Goal: Communication & Community: Answer question/provide support

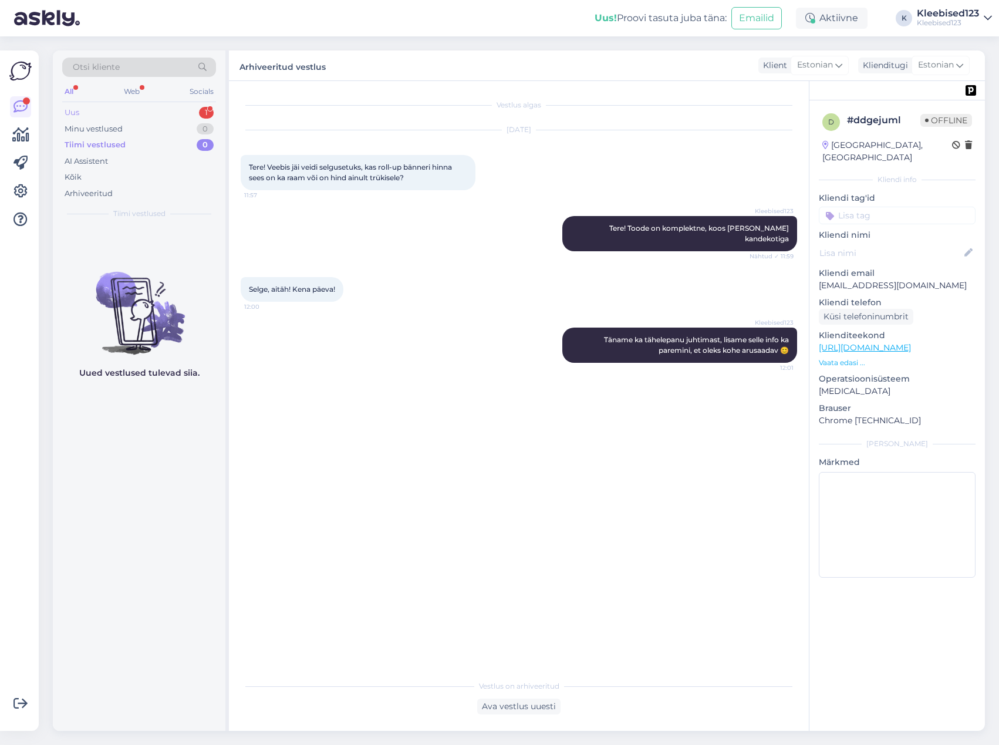
click at [106, 114] on div "Uus 1" at bounding box center [139, 112] width 154 height 16
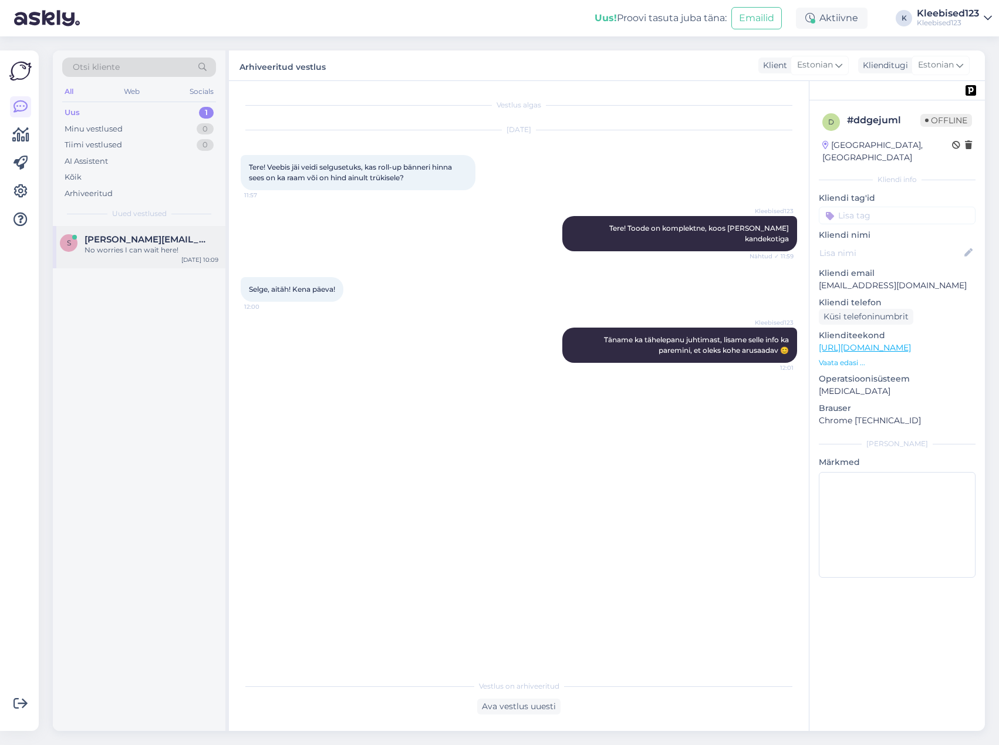
click at [101, 251] on div "No worries I can wait here!" at bounding box center [151, 250] width 134 height 11
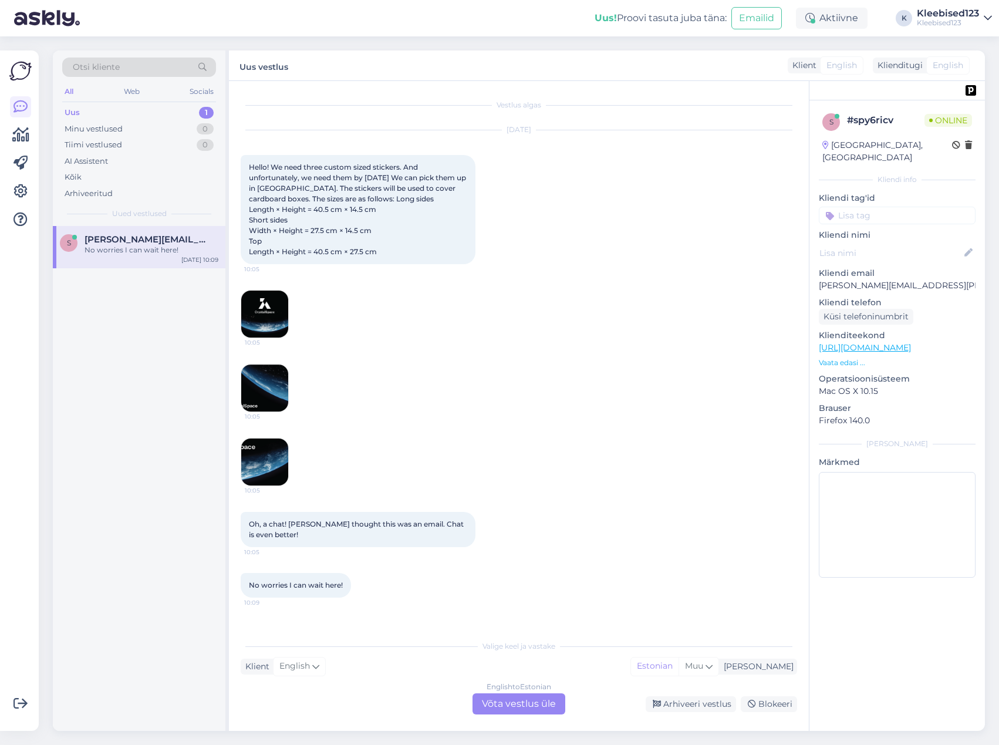
click at [256, 307] on img at bounding box center [264, 313] width 47 height 47
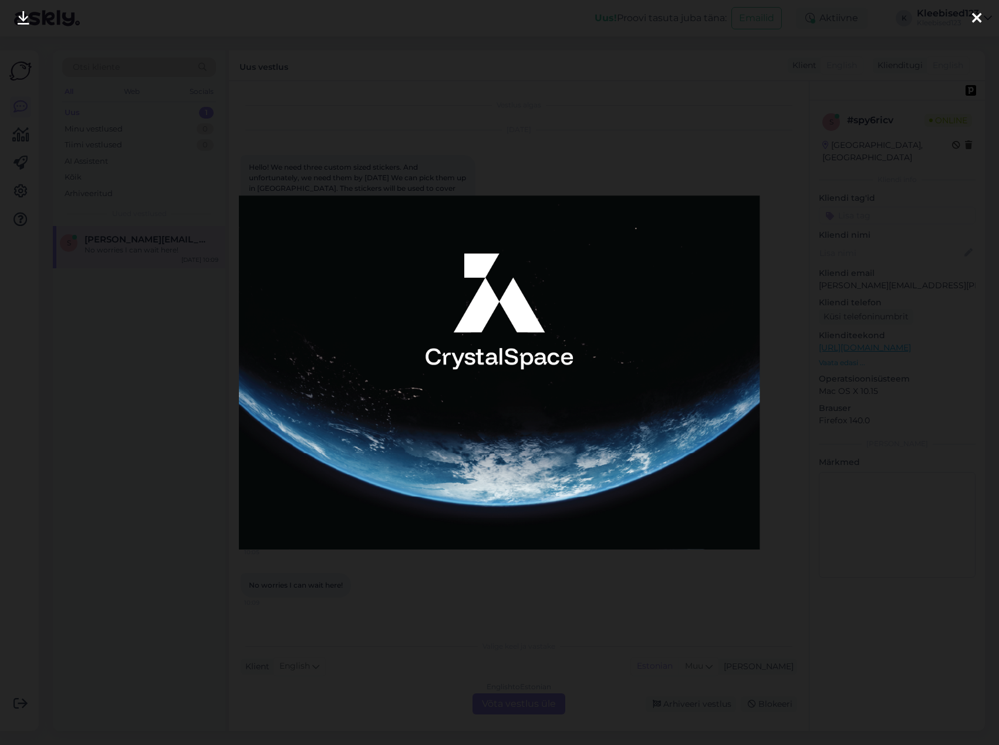
drag, startPoint x: 976, startPoint y: 20, endPoint x: 942, endPoint y: 37, distance: 37.5
click at [976, 20] on icon at bounding box center [976, 18] width 9 height 15
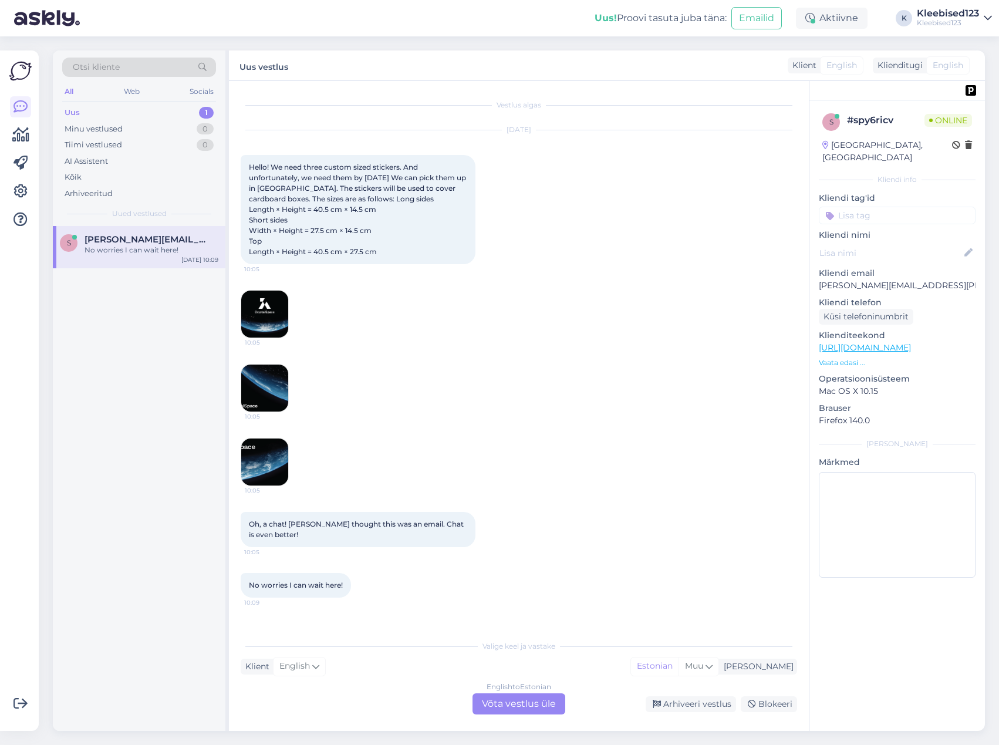
click at [261, 387] on img at bounding box center [264, 387] width 47 height 47
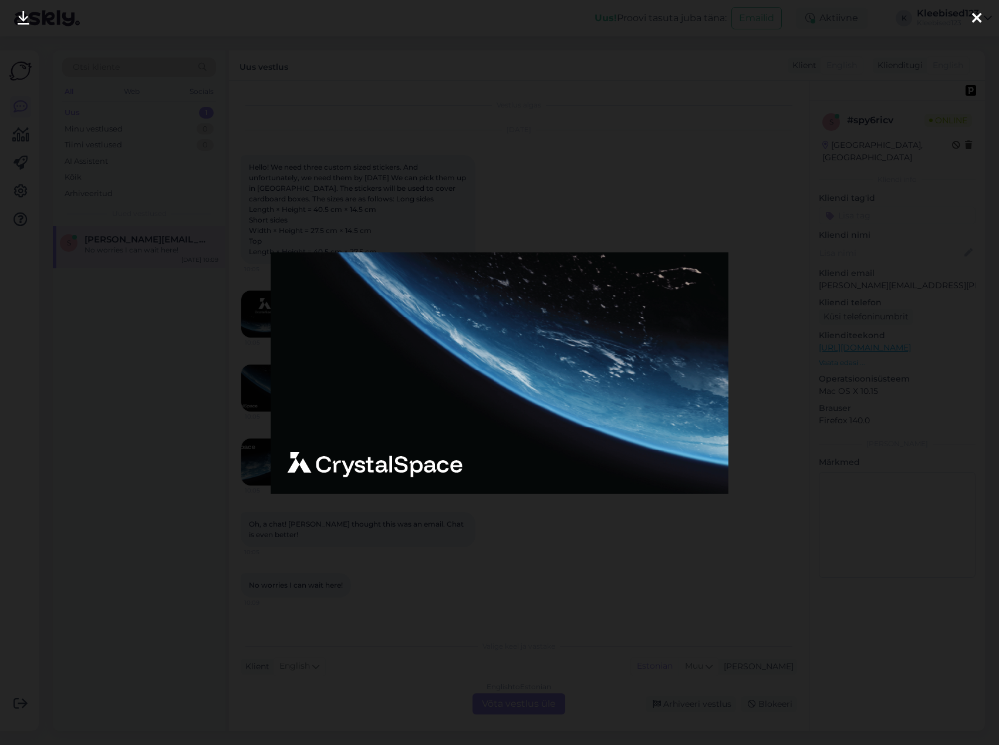
drag, startPoint x: 980, startPoint y: 15, endPoint x: 766, endPoint y: 123, distance: 239.1
click at [979, 15] on icon at bounding box center [976, 18] width 9 height 15
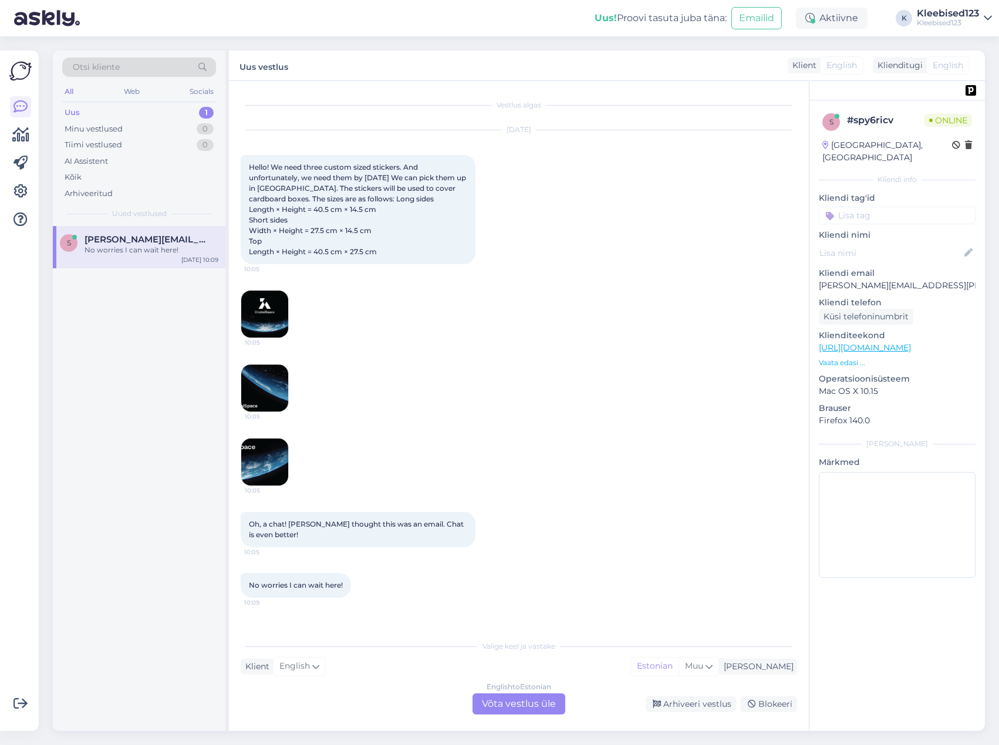
click at [258, 478] on img at bounding box center [264, 461] width 47 height 47
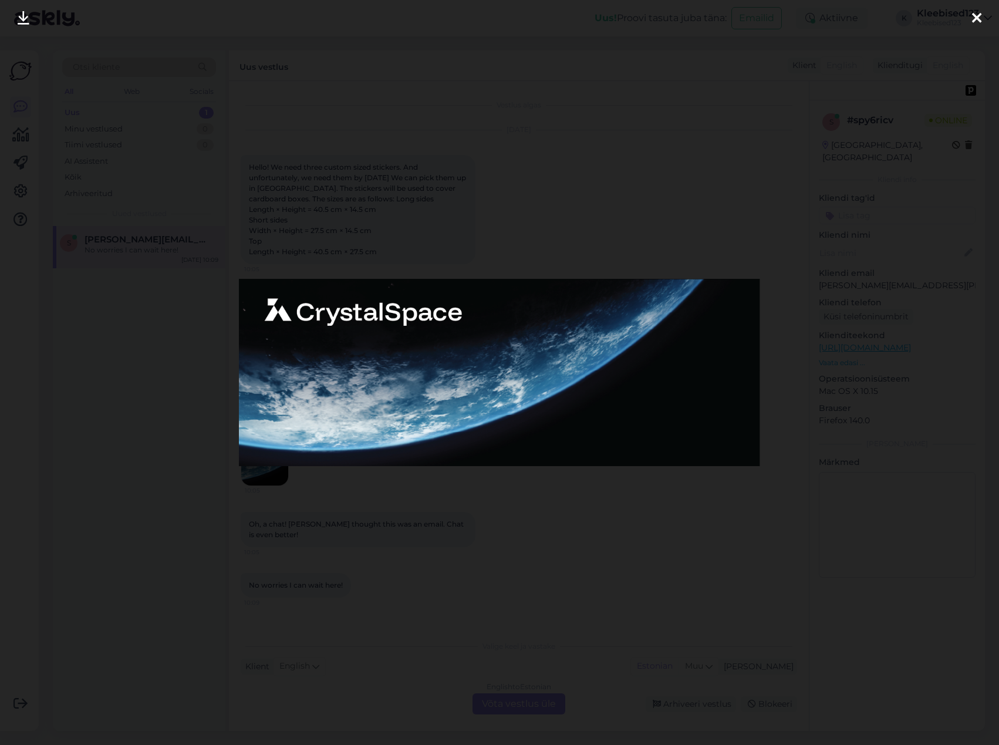
click at [983, 18] on div at bounding box center [976, 18] width 23 height 37
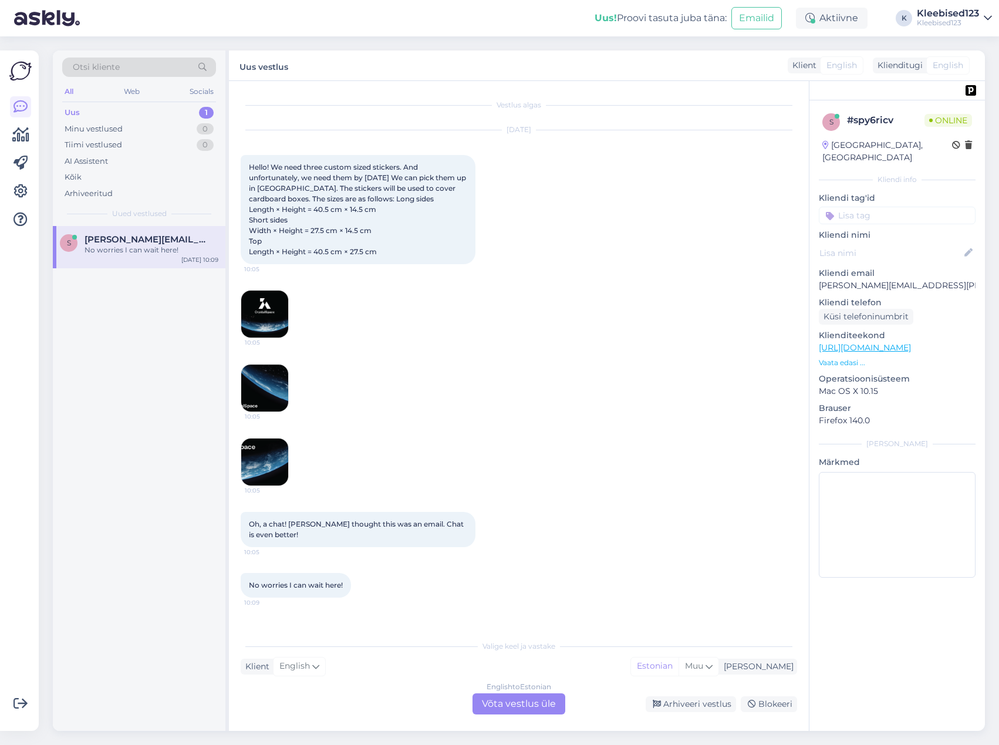
click at [501, 704] on div "English to Estonian Võta vestlus üle" at bounding box center [518, 703] width 93 height 21
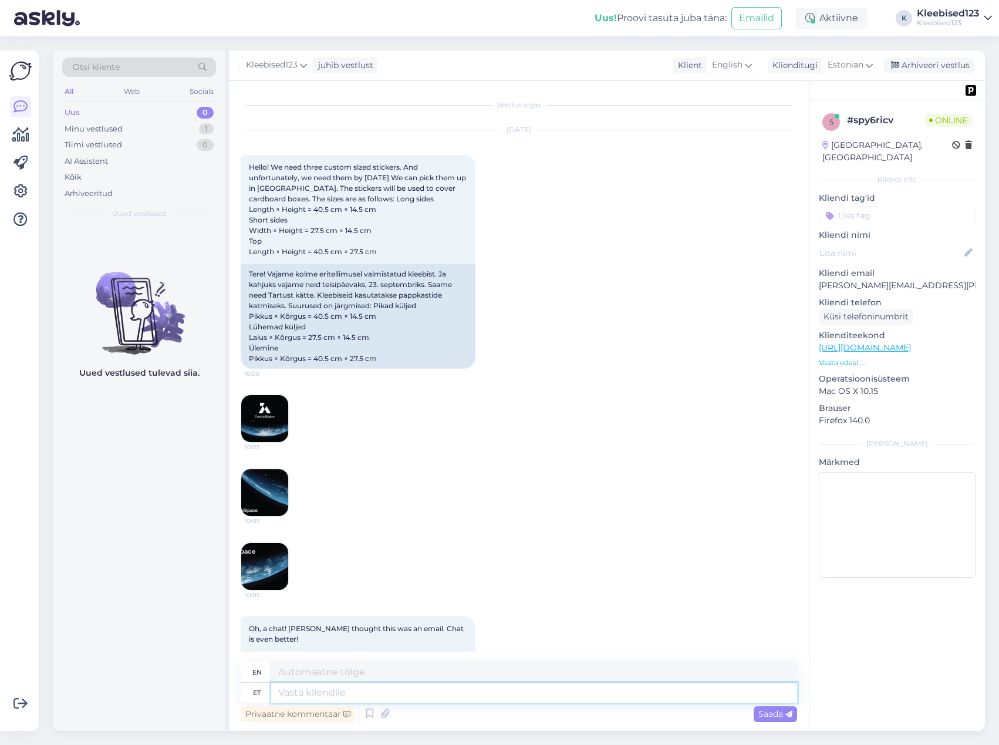
click at [349, 695] on textarea at bounding box center [534, 692] width 526 height 20
type textarea "Tere!"
type textarea "Hello!"
type textarea "Tere!"
click at [770, 716] on span "Saada" at bounding box center [775, 713] width 34 height 11
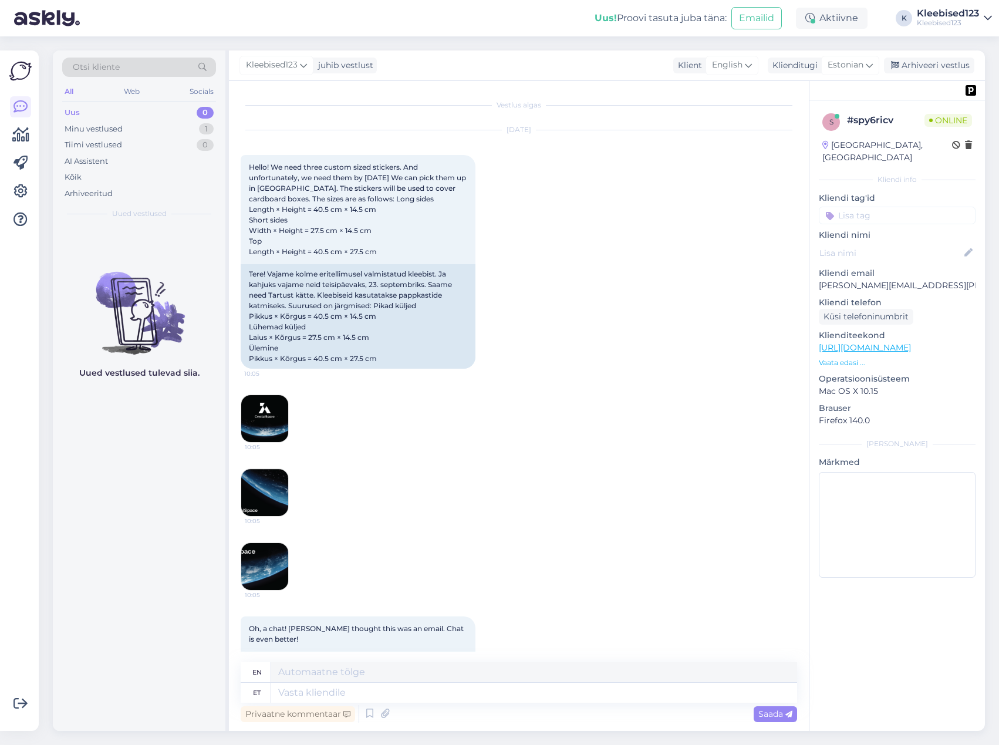
scroll to position [182, 0]
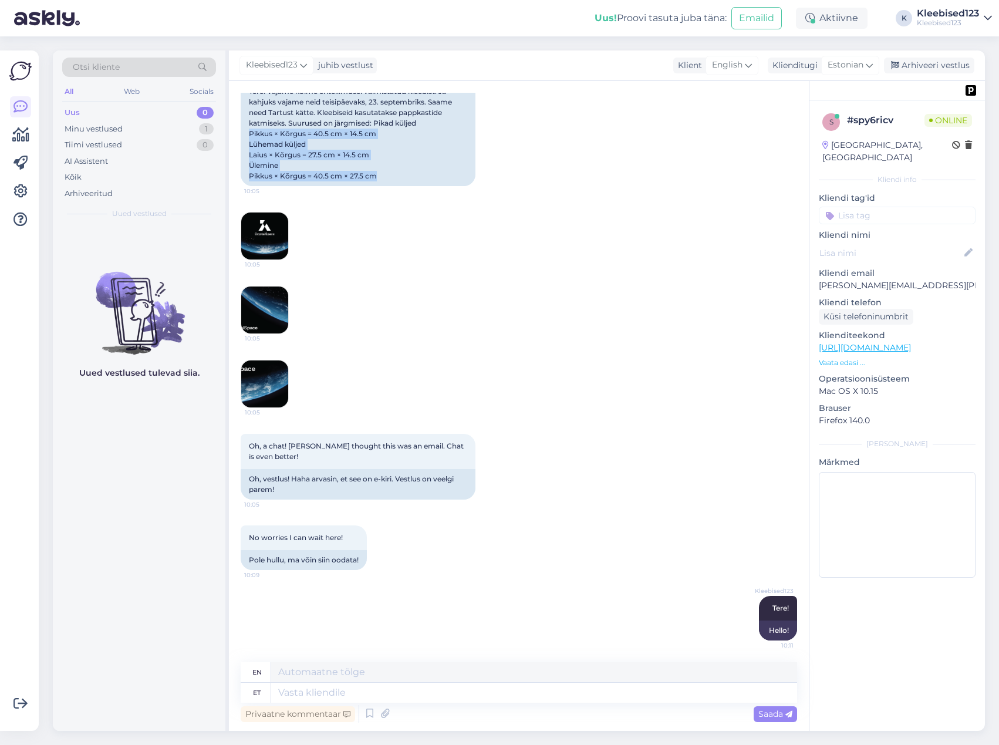
drag, startPoint x: 389, startPoint y: 179, endPoint x: 245, endPoint y: 136, distance: 150.7
click at [245, 136] on div "Tere! Vajame kolme eritellimusel valmistatud kleebist. Ja kahjuks vajame neid t…" at bounding box center [358, 134] width 235 height 104
copy div "Pikkus × Kõrgus = 40.5 cm × 14.5 cm Lühemad küljed Laius × Kõrgus = 27.5 cm × 1…"
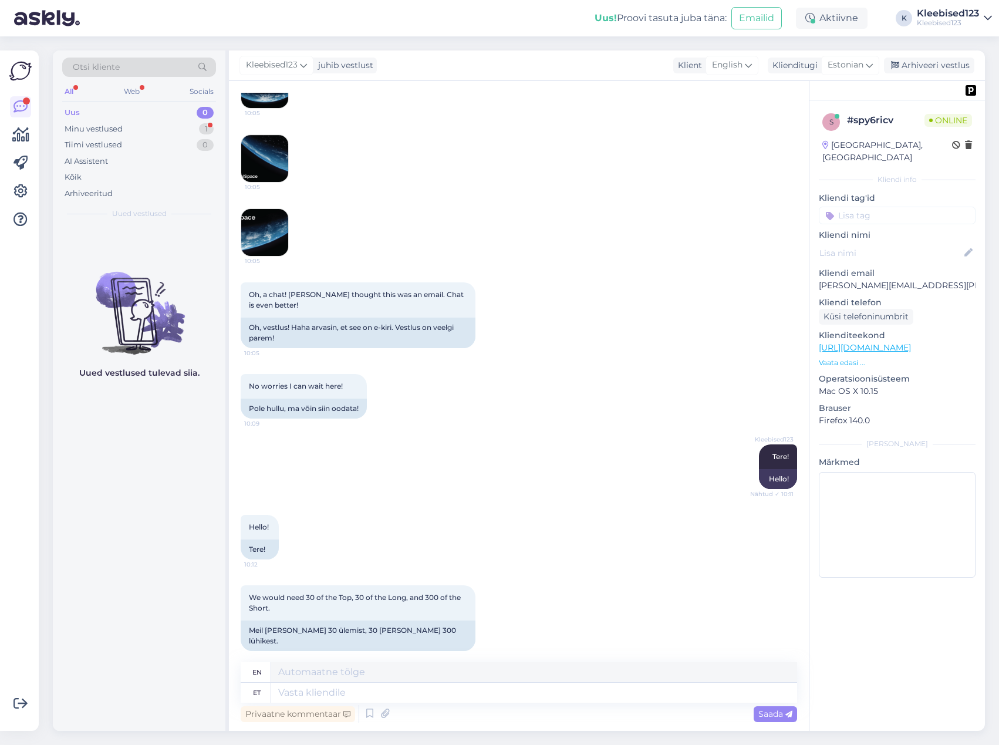
scroll to position [415, 0]
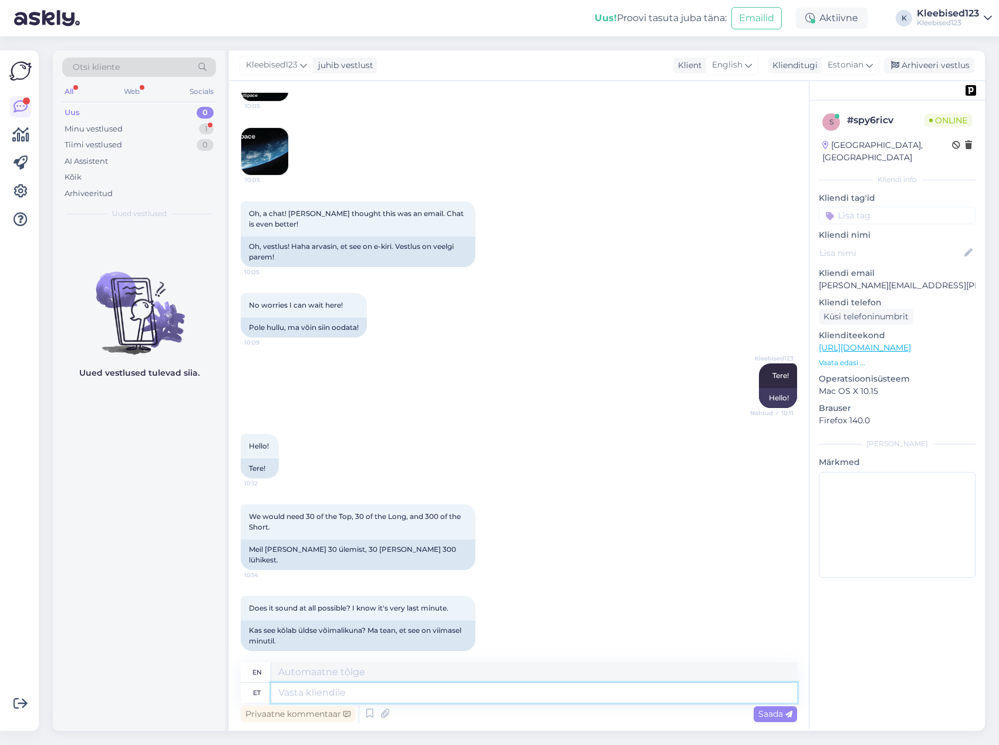
click at [351, 695] on textarea at bounding box center [534, 692] width 526 height 20
type textarea "Valmis m"
type textarea "Ready"
type textarea "Valmis me k"
type textarea "We are ready."
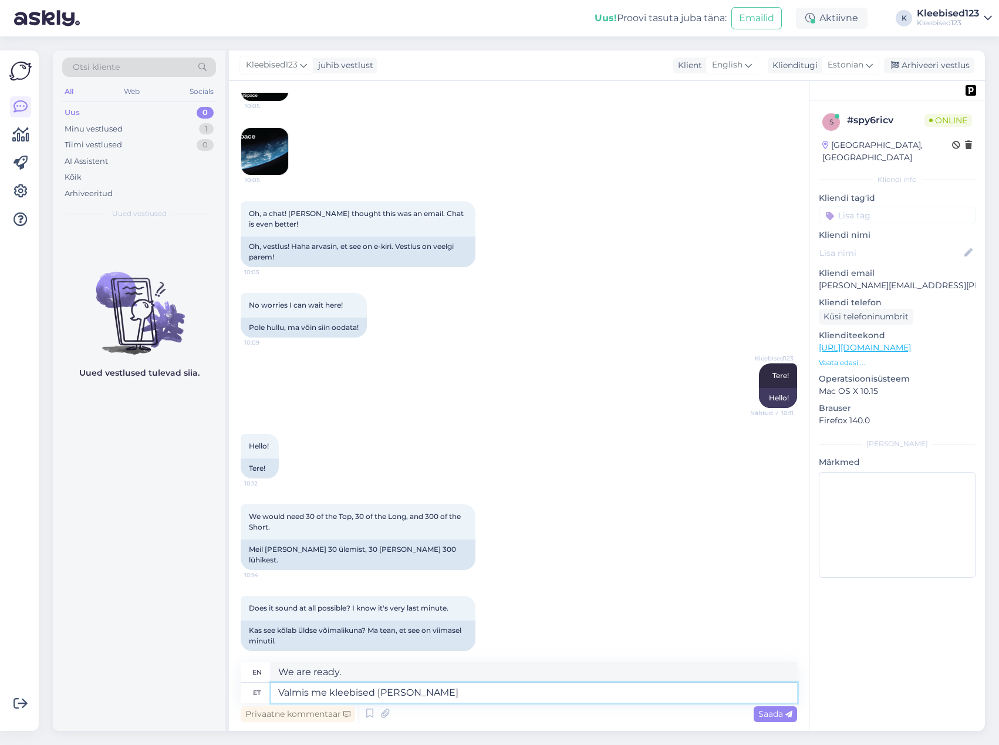
type textarea "Valmis me kleebised saaks"
type textarea "We have finished the stickers."
type textarea "Valmis me kleebised saaksime"
type textarea "We'll get the stickers ready."
type textarea "Valmis me kleebised saaksime esmaspäeval,"
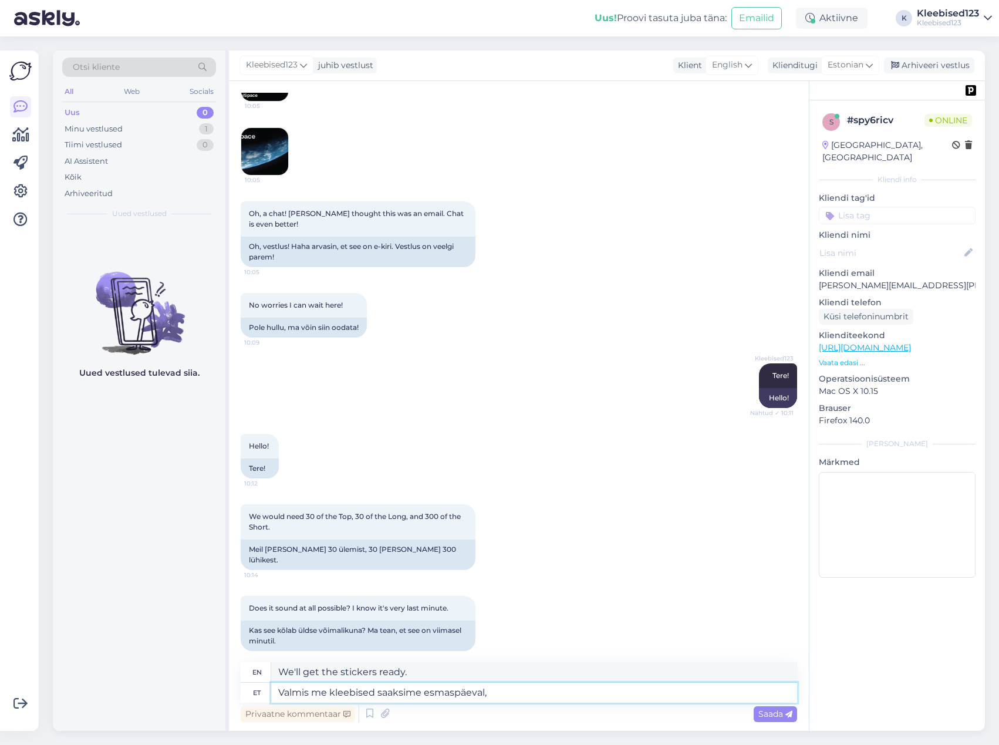
type textarea "We should have the stickers ready [DATE],"
type textarea "Valmis me kleebised saaksime esmaspäeval, aga"
type textarea "We could have the stickers ready [DATE], but"
type textarea "Valmis me kleebised saaksime esmaspäeval, aga [GEOGRAPHIC_DATA] m"
type textarea "We would have the stickers ready [DATE], but in [GEOGRAPHIC_DATA]"
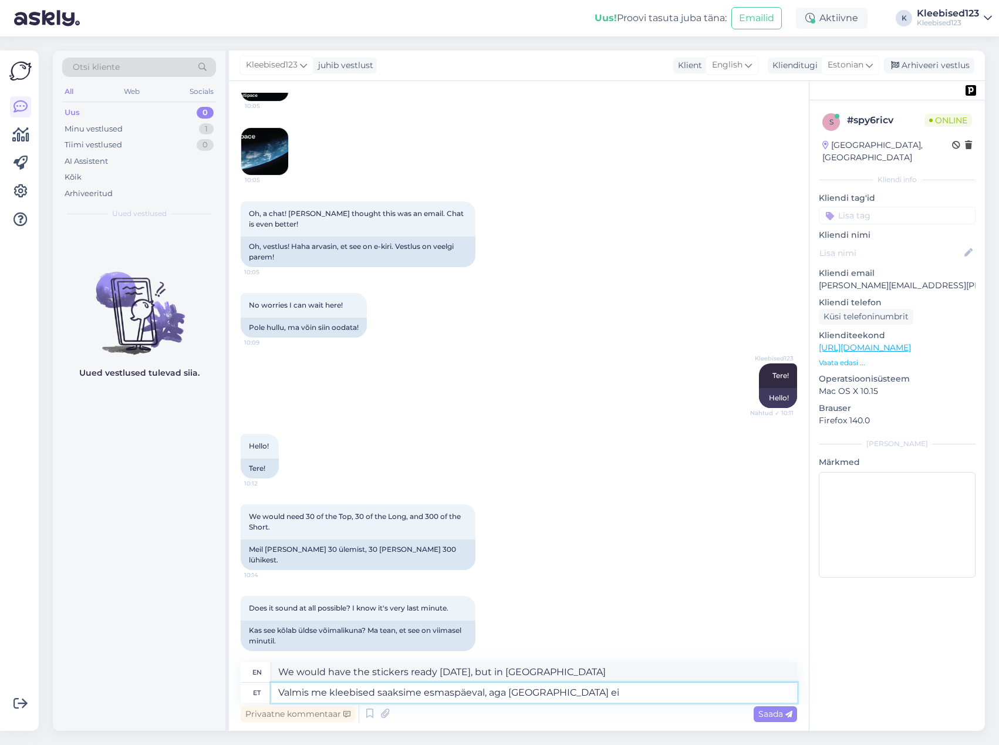
type textarea "Valmis me kleebised saaksime esmaspäeval, aga [GEOGRAPHIC_DATA] ei"
type textarea "We could have the stickers ready [DATE], but not to [GEOGRAPHIC_DATA]."
type textarea "Valmis me kleebised saaksime esmaspäeval, aga [GEOGRAPHIC_DATA] ei saa lu"
type textarea "We could have the stickers ready [DATE], but we can't get to [GEOGRAPHIC_DATA]."
type textarea "Valmis me kleebised saaksime esmaspäeval, aga [GEOGRAPHIC_DATA] ei saa lubada"
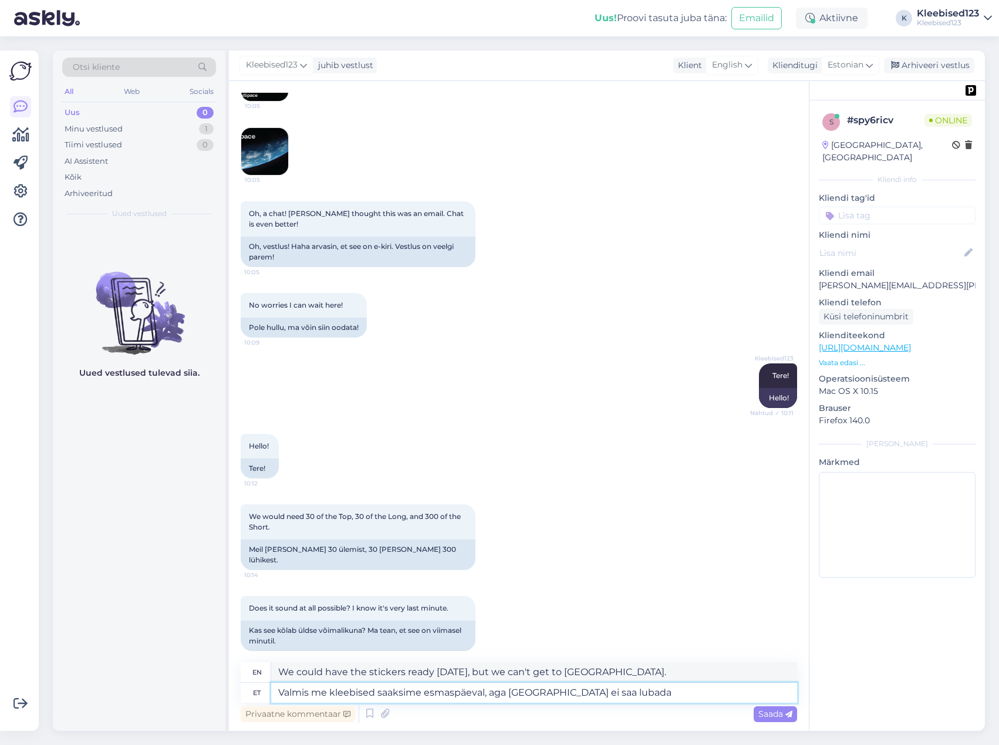
type textarea "We could have the stickers ready [DATE], but we can't allow them into [GEOGRAPH…"
type textarea "Valmis me kleebised saaksime esmaspäeval, aga [GEOGRAPHIC_DATA] ei saa lubada. T"
type textarea "We could have the stickers ready [DATE], but we can't allow them to come to [GE…"
type textarea "Valmis me kleebised saaksime esmaspäeval, aga [GEOGRAPHIC_DATA] ei saa lubada. …"
type textarea "We could have the stickers ready [DATE], but we can't allow them to come to [GE…"
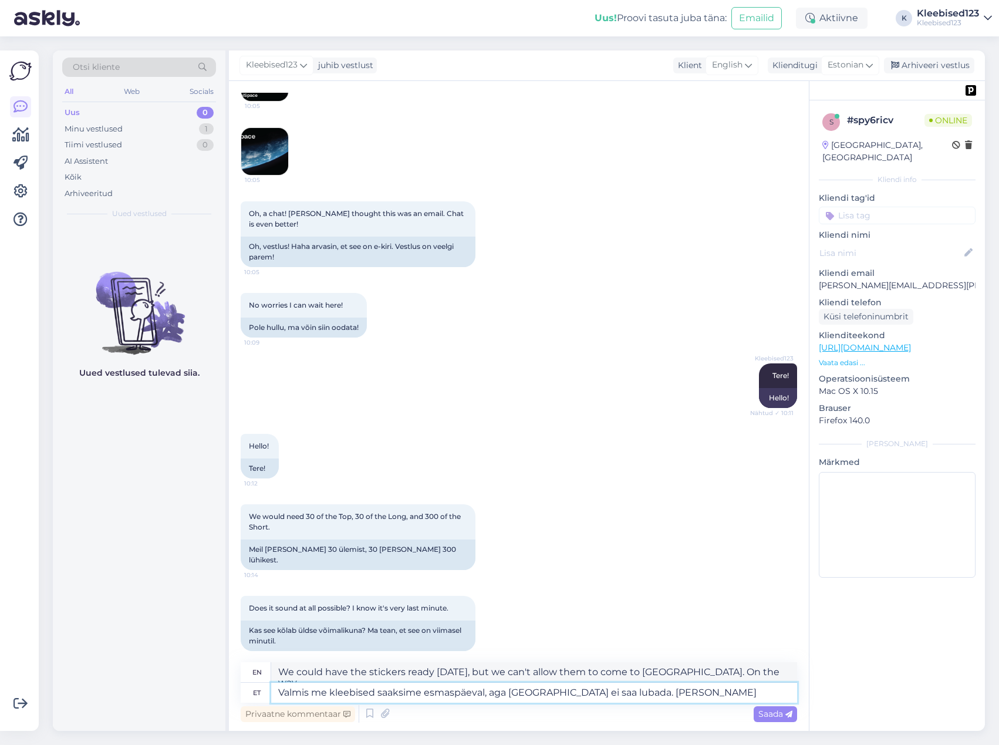
type textarea "Valmis me kleebised saaksime esmaspäeval, aga [GEOGRAPHIC_DATA] ei saa lubada. …"
type textarea "We could have the stickers ready [DATE], but we can't allow them to come to [GE…"
type textarea "Valmis me kleebised saaksime esmaspäeval, aga [GEOGRAPHIC_DATA] ei saa lubada. …"
type textarea "We could have the stickers ready [DATE], but we can't allow them to come to [GE…"
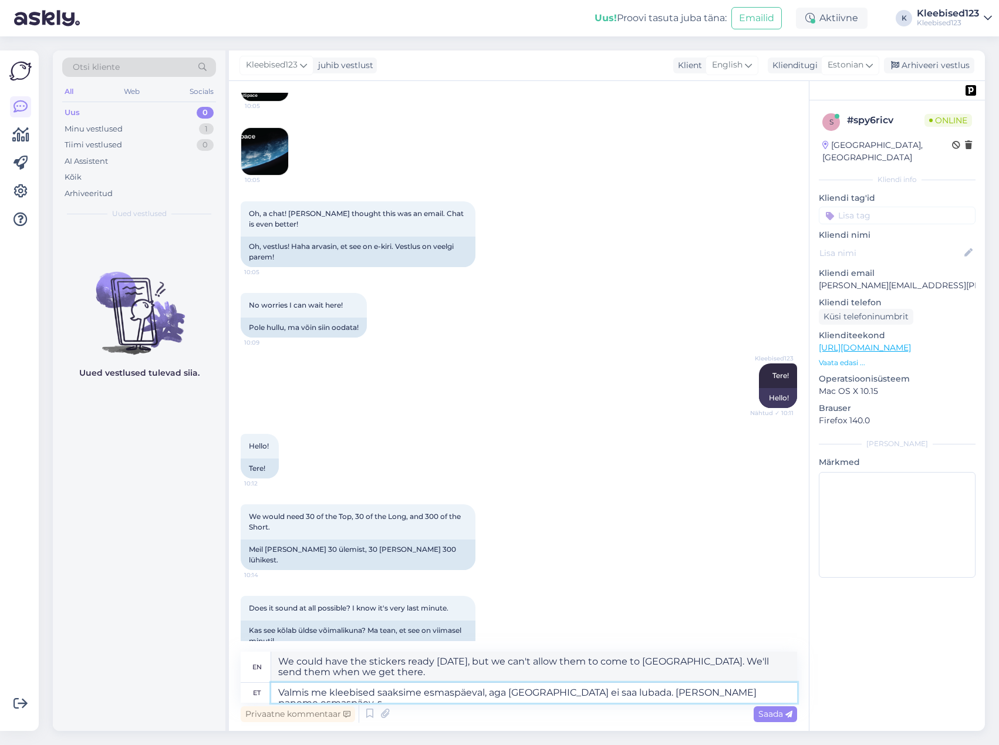
type textarea "Valmis me kleebised saaksime esmaspäeval, aga [GEOGRAPHIC_DATA] ei saa lubada. …"
type textarea "We could have the stickers ready [DATE], but we can't get them to [GEOGRAPHIC_D…"
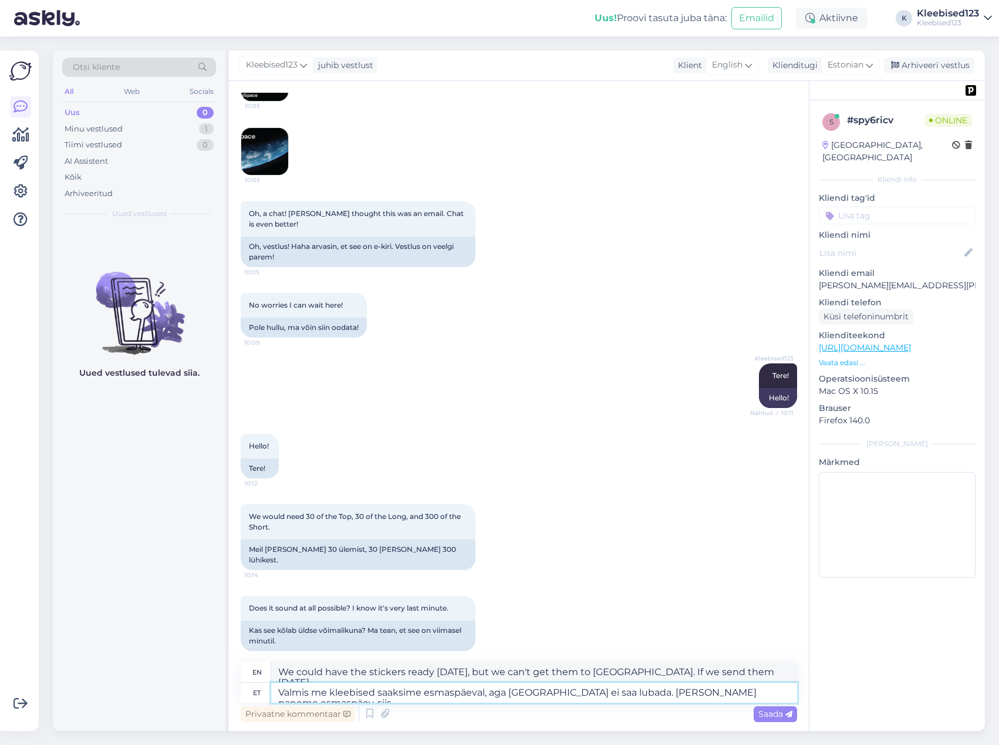
type textarea "Valmis me kleebised saaksime esmaspäeval, aga [GEOGRAPHIC_DATA] ei saa lubada. …"
type textarea "We could have the stickers ready [DATE], but we can't get them to [GEOGRAPHIC_D…"
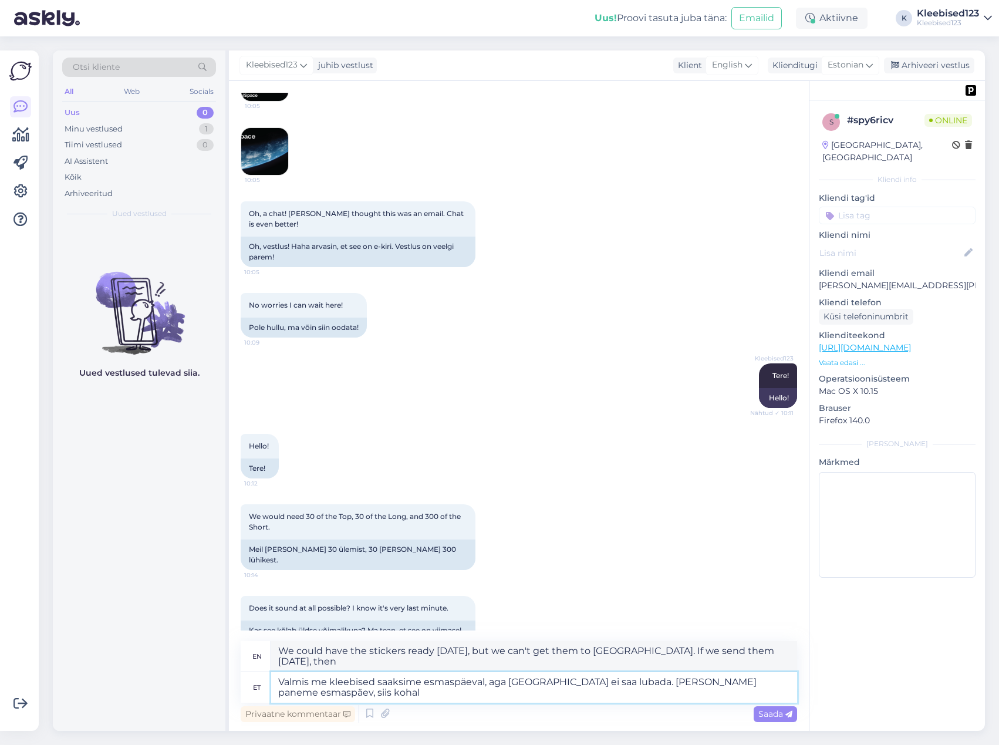
type textarea "Valmis me kleebised saaksime esmaspäeval, aga [GEOGRAPHIC_DATA] ei saa lubada. …"
type textarea "We could have the stickers ready [DATE], but we can't get them to [GEOGRAPHIC_D…"
type textarea "Valmis me kleebised saaksime esmaspäeval, aga [GEOGRAPHIC_DATA] ei saa lubada. …"
type textarea "We could have the stickers ready [DATE], but they can't be allowed in [GEOGRAPH…"
type textarea "Valmis me kleebised saaksime esmaspäeval, aga [GEOGRAPHIC_DATA] ei saa lubada. …"
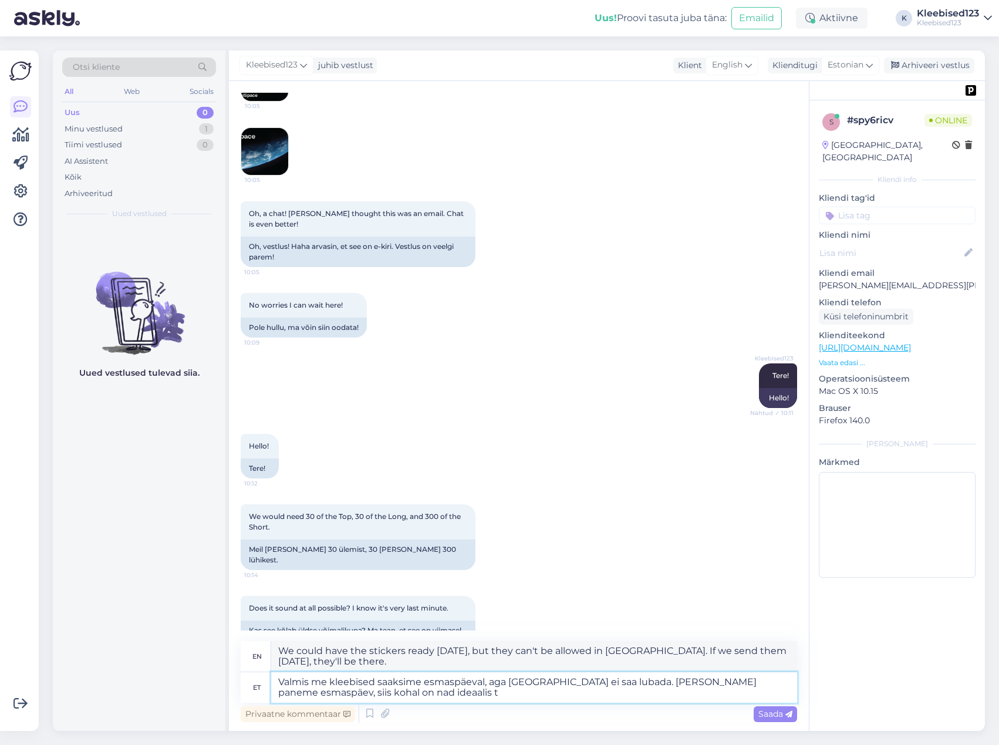
type textarea "We could have the stickers ready [DATE], but they can't be shipped to [GEOGRAPH…"
type textarea "Valmis me kleebised saaksime esmaspäeval, aga [GEOGRAPHIC_DATA] ei saa lubada. …"
type textarea "We could have the stickers ready [DATE], but we can't allow them to come to [GE…"
type textarea "Valmis me kleebised saaksime esmaspäeval, aga [GEOGRAPHIC_DATA] ei saa lubada. …"
type textarea "We could have the stickers ready [DATE], but we can't ship them to [GEOGRAPHIC_…"
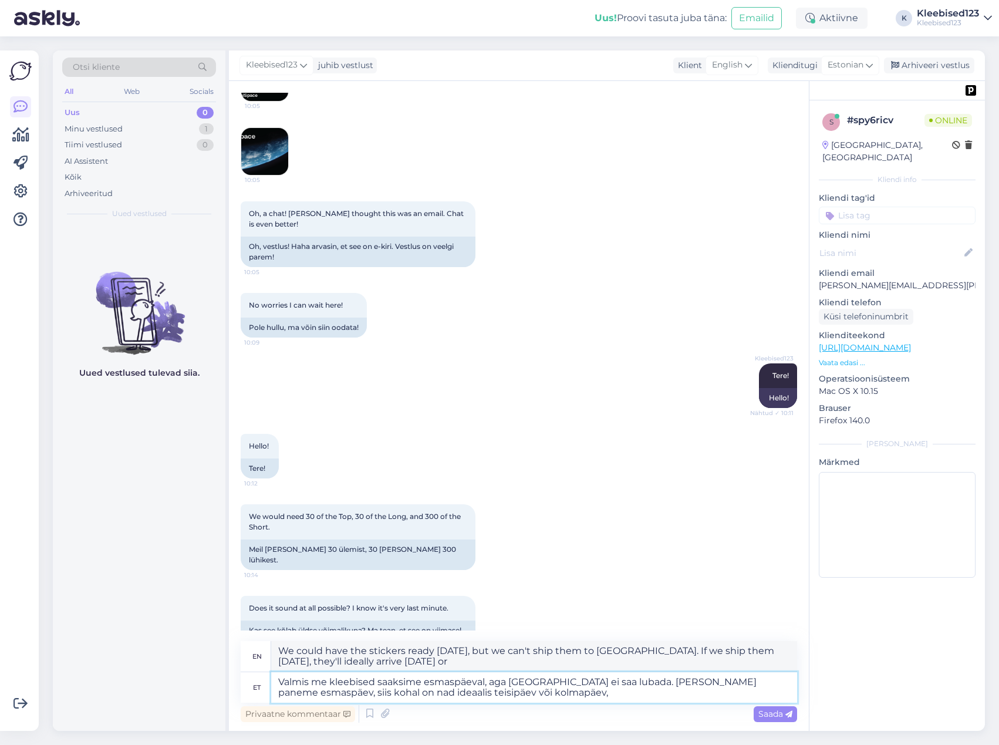
type textarea "Valmis me kleebised saaksime esmaspäeval, aga [GEOGRAPHIC_DATA] ei saa lubada. …"
type textarea "We could have the stickers ready [DATE], but we can't allow them to come to [GE…"
type textarea "Valmis me kleebised saaksime esmaspäeval, aga [GEOGRAPHIC_DATA] ei saa lubada. …"
type textarea "We could have the stickers ready [DATE], but we can't ship them to [GEOGRAPHIC_…"
type textarea "Valmis me kleebised saaksime esmaspäeval, aga [GEOGRAPHIC_DATA] ei saa lubada. …"
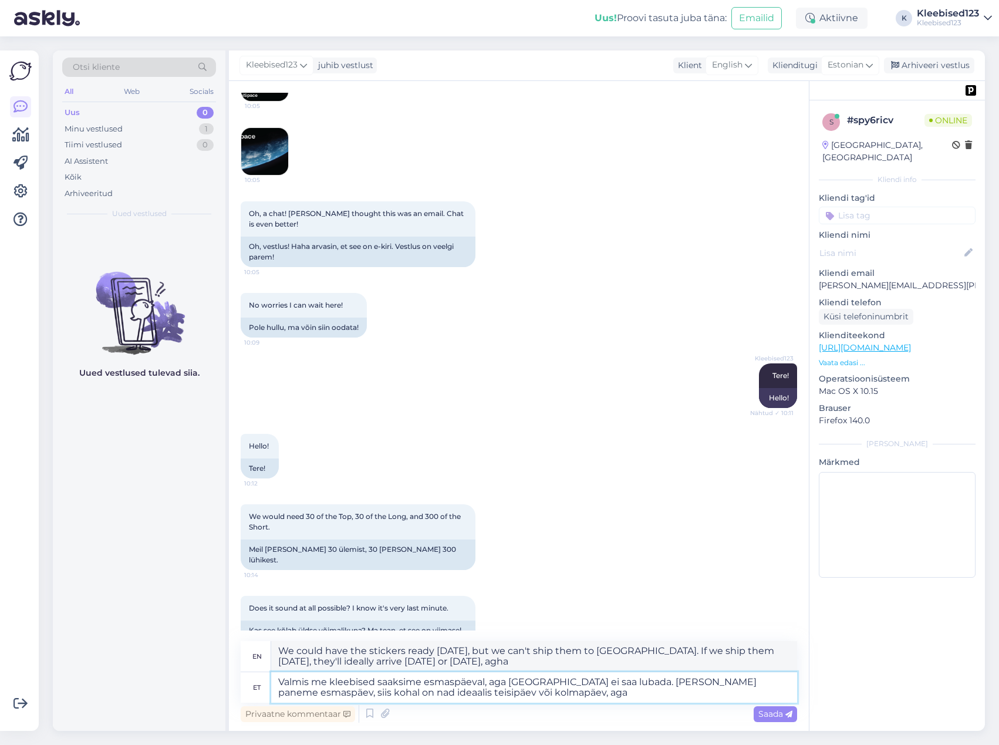
type textarea "We could have the stickers ready [DATE], but we can't allow them to come to [GE…"
type textarea "Valmis me kleebised saaksime esmaspäeval, aga [GEOGRAPHIC_DATA] ei saa lubada. …"
type textarea "We could have the stickers ready [DATE], but we can't allow them to come to [GE…"
type textarea "Valmis me kleebised saaksime esmaspäeval, aga [GEOGRAPHIC_DATA] ei saa lubada. …"
type textarea "We could have the stickers ready [DATE], but we can't get them to [GEOGRAPHIC_D…"
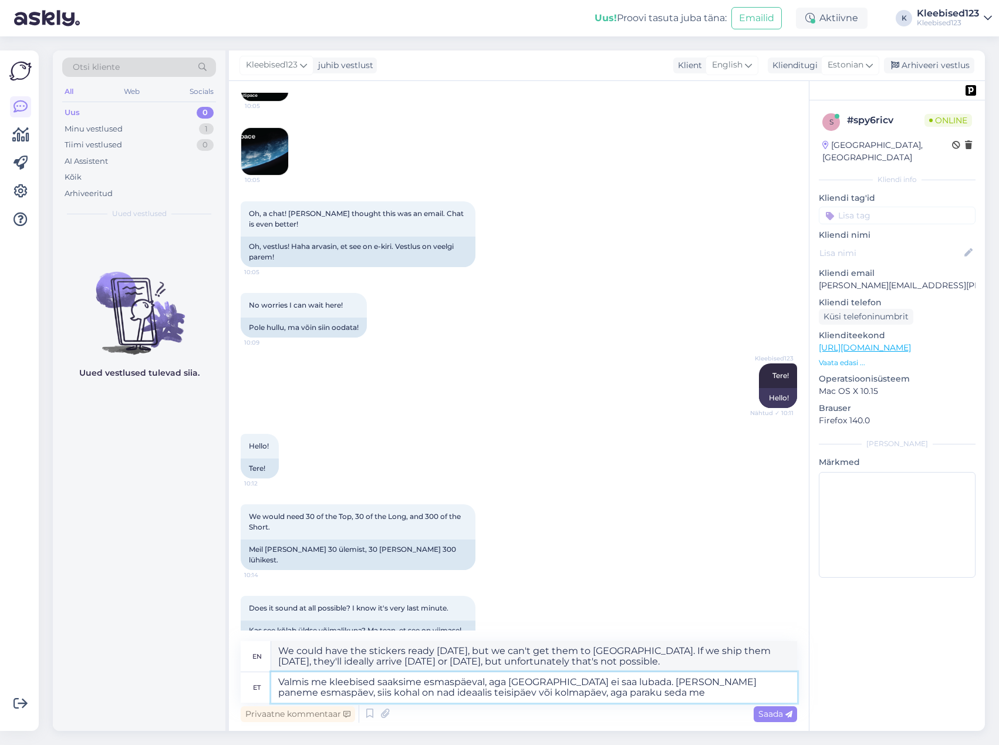
type textarea "Valmis me kleebised saaksime esmaspäeval, aga [GEOGRAPHIC_DATA] ei saa lubada. …"
type textarea "We would have the stickers ready [DATE], but we can't allow them to come to [GE…"
type textarea "Valmis me kleebised saaksime esmaspäeval, aga [GEOGRAPHIC_DATA] ei saa lubada. …"
type textarea "We would have the stickers ready [DATE], but we can't ship them to [GEOGRAPHIC_…"
type textarea "Valmis me kleebised saaksime esmaspäeval, aga [GEOGRAPHIC_DATA] ei saa lubada. …"
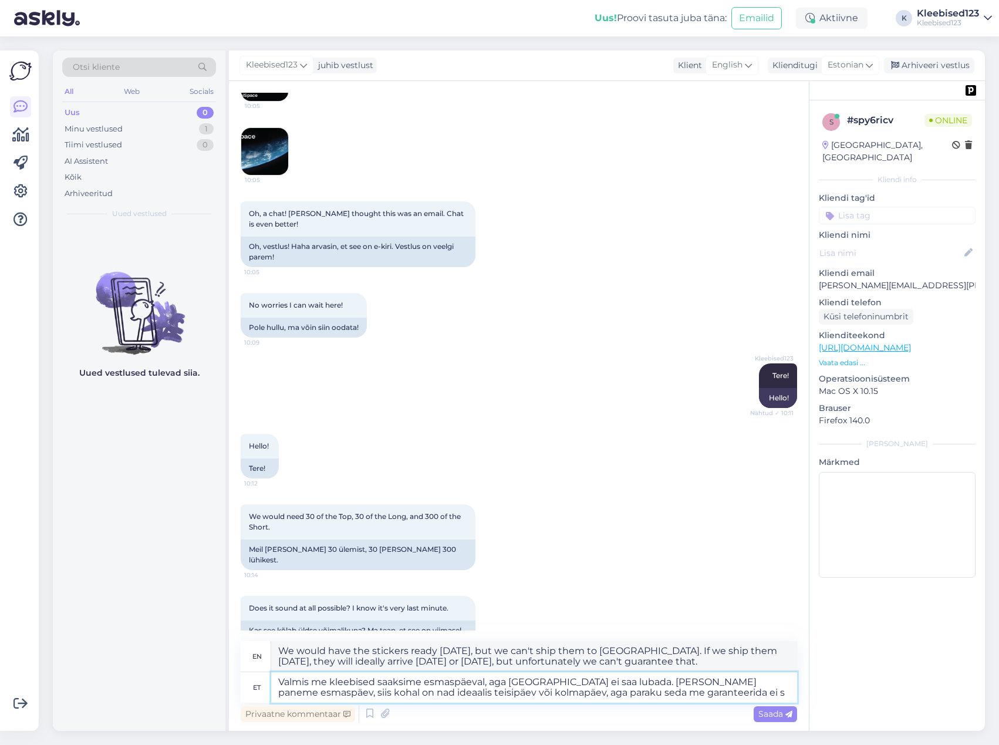
type textarea "We would have the stickers ready [DATE], but we can't ship them to [GEOGRAPHIC_…"
type textarea "Valmis me kleebised saaksime esmaspäeval, aga [GEOGRAPHIC_DATA] ei saa lubada. …"
type textarea "We would have the stickers ready [DATE], but we can't allow them to come to [GE…"
type textarea "Valmis me kleebised saaksime esmaspäeval, aga [GEOGRAPHIC_DATA] ei saa lubada. …"
type textarea "We would have the stickers ready [DATE], but we can't allow them to come to [GE…"
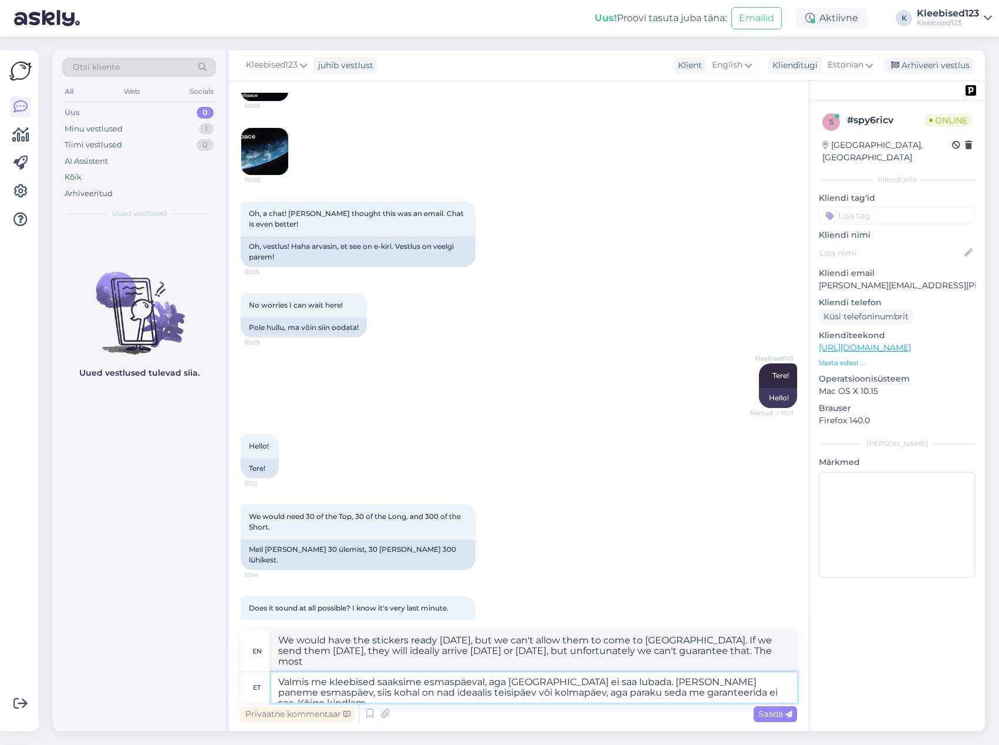
type textarea "Valmis me kleebised saaksime esmaspäeval, aga [GEOGRAPHIC_DATA] ei saa lubada. …"
type textarea "We would have the stickers ready [DATE], but we can't allow them to come to [GE…"
type textarea "Valmis me kleebised saaksime esmaspäeval, aga [GEOGRAPHIC_DATA] ei saa lubada. …"
type textarea "We would have the stickers ready [DATE], but we can't allow them to come to [GE…"
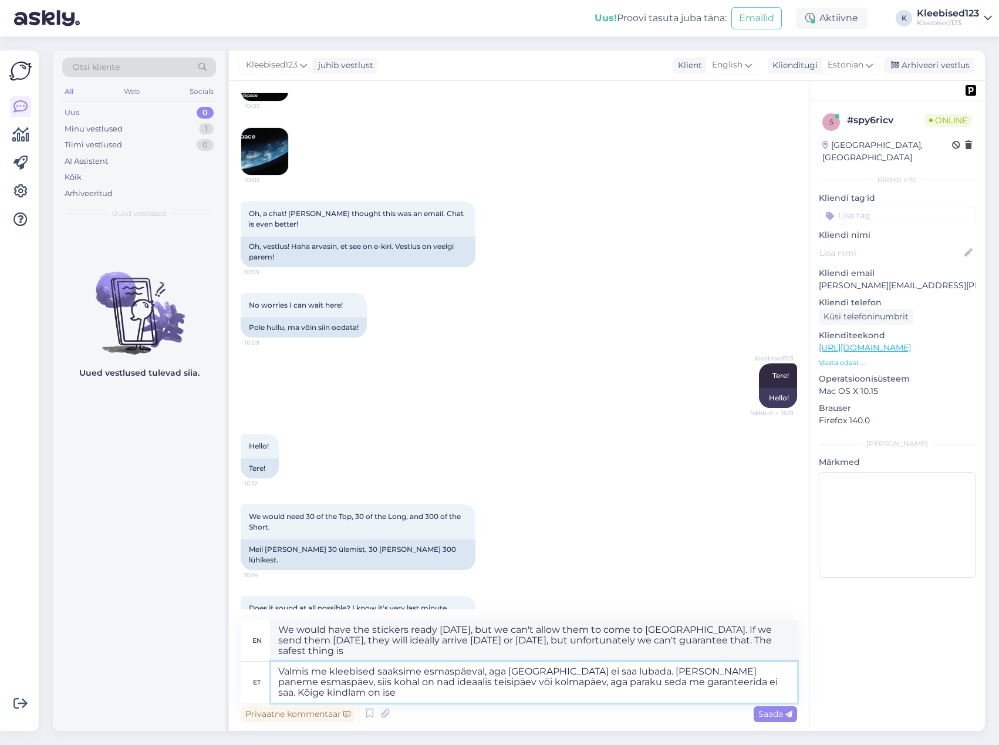
type textarea "Valmis me kleebised saaksime esmaspäeval, aga [GEOGRAPHIC_DATA] ei saa lubada. …"
type textarea "We would have the stickers ready [DATE], but we can't allow them to come to [GE…"
type textarea "Valmis me kleebised saaksime esmaspäeval, aga [GEOGRAPHIC_DATA] ei saa lubada. …"
type textarea "We would have the stickers ready [DATE], but we can't ship them to [GEOGRAPHIC_…"
type textarea "Valmis me kleebised saaksime esmaspäeval, aga [GEOGRAPHIC_DATA] ei saa lubada. …"
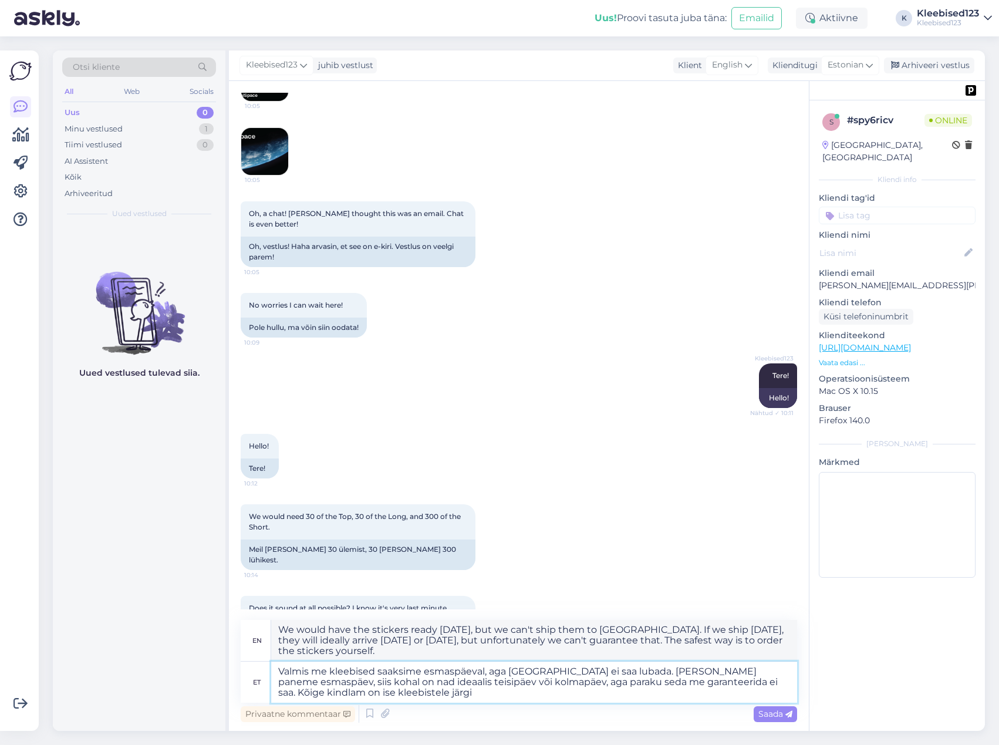
type textarea "We would have the stickers ready [DATE], but we can't ship them to [GEOGRAPHIC_…"
type textarea "Valmis me kleebised saaksime esmaspäeval, aga [GEOGRAPHIC_DATA] ei saa lubada. …"
type textarea "We would have the stickers ready [DATE], but we can't allow them to come to [GE…"
type textarea "Valmis me kleebised saaksime esmaspäeval, aga [GEOGRAPHIC_DATA] ei saa lubada. …"
type textarea "We would have the stickers ready [DATE], but we can't allow them to come to [GE…"
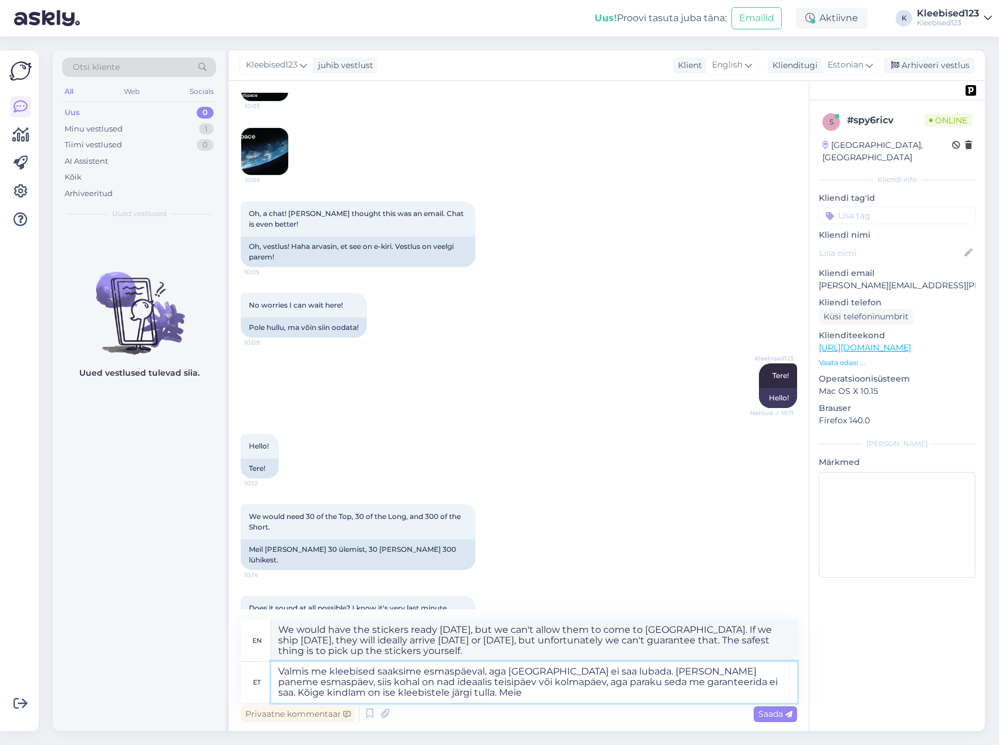
type textarea "Valmis me kleebised saaksime esmaspäeval, aga [GEOGRAPHIC_DATA] ei saa lubada. …"
type textarea "We would have the stickers ready [DATE], but we can't allow them to come to [GE…"
type textarea "Valmis me kleebised saaksime esmaspäeval, aga [GEOGRAPHIC_DATA] ei saa lubada. …"
type textarea "We would have the stickers ready [DATE], but we can't ship them to [GEOGRAPHIC_…"
type textarea "Valmis me kleebised saaksime esmaspäeval, aga [GEOGRAPHIC_DATA] ei saa lubada. …"
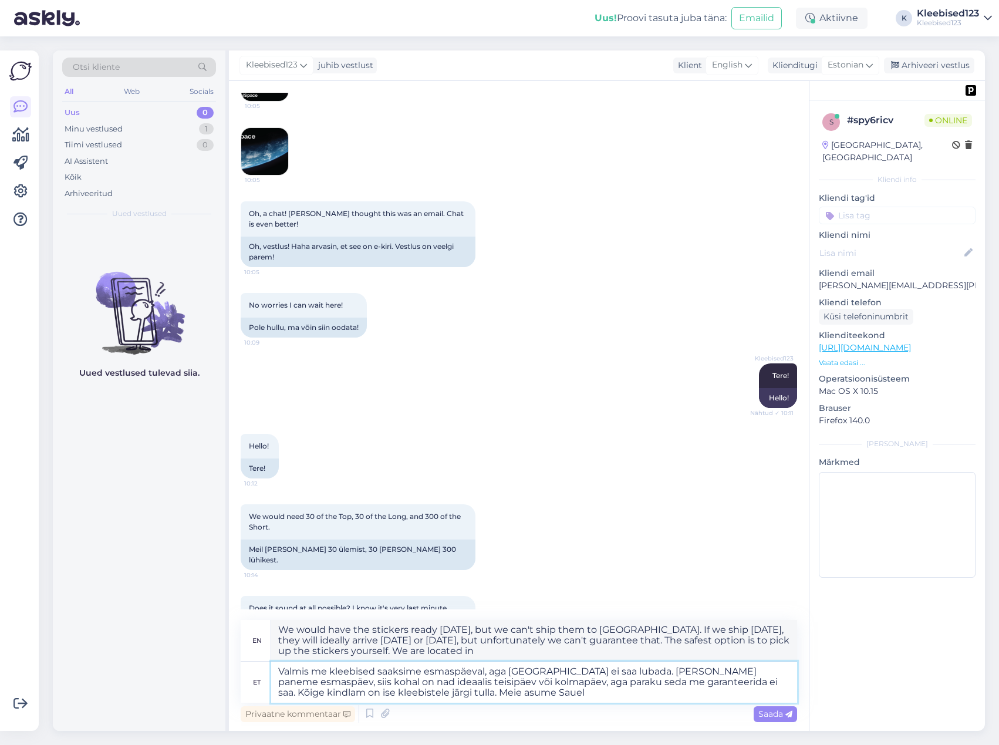
type textarea "We would have the stickers ready [DATE], but we can't ship them to [GEOGRAPHIC_…"
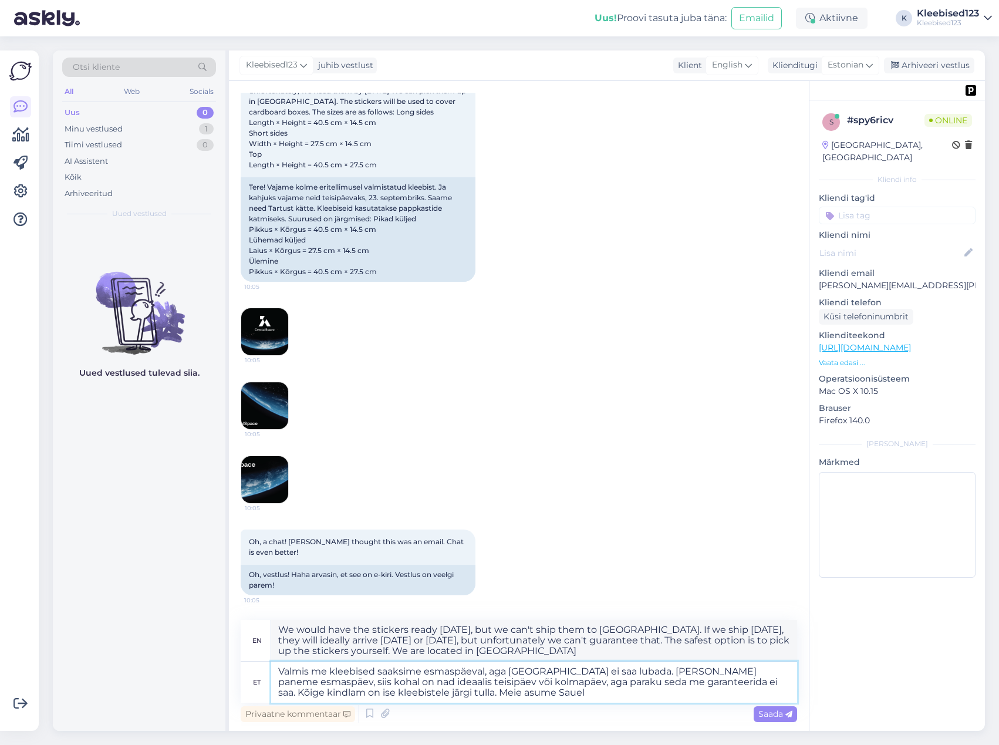
scroll to position [63, 0]
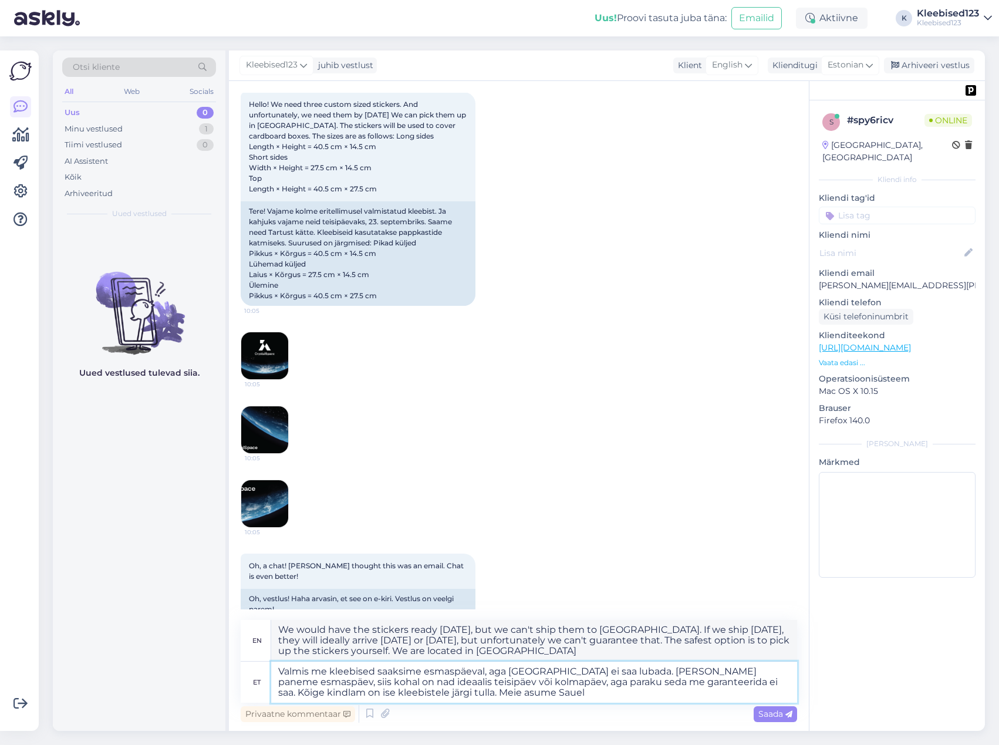
click at [498, 699] on textarea "Valmis me kleebised saaksime esmaspäeval, aga [GEOGRAPHIC_DATA] ei saa lubada. …" at bounding box center [534, 681] width 526 height 41
type textarea "Valmis me kleebised saaksime esmaspäeval, aga [GEOGRAPHIC_DATA] ei saa lubada. …"
click at [782, 712] on span "Saada" at bounding box center [775, 713] width 34 height 11
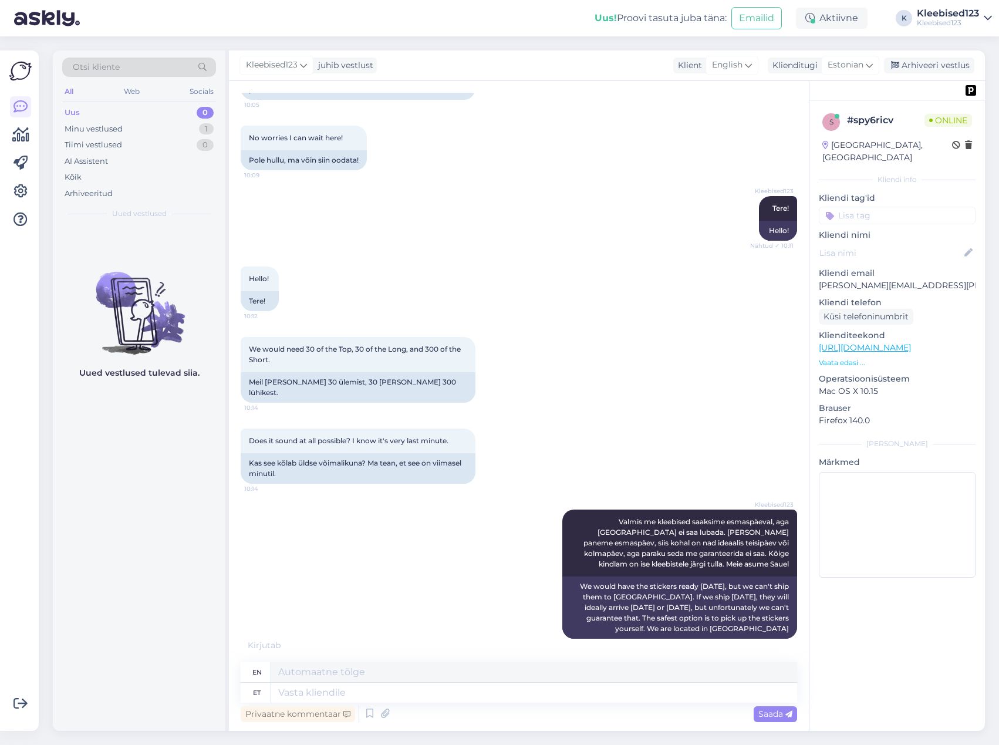
scroll to position [640, 0]
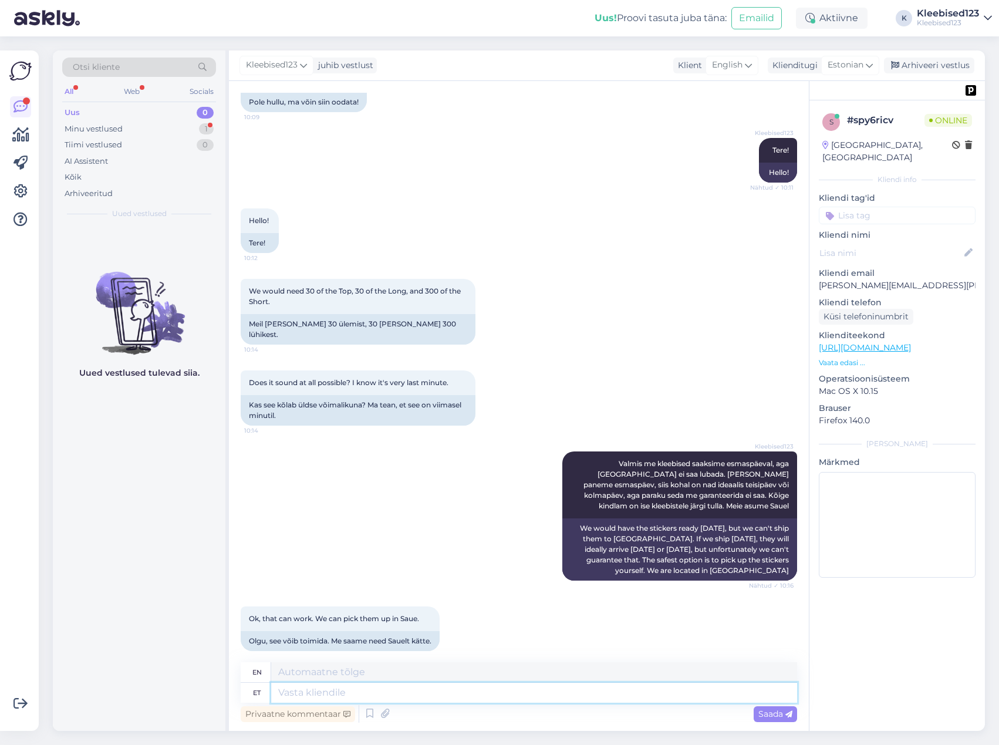
click at [432, 693] on textarea at bounding box center [534, 692] width 526 height 20
type textarea "Kohe v"
type textarea "Immediately"
type textarea "Kohe vaatan"
type textarea "I'll look right away."
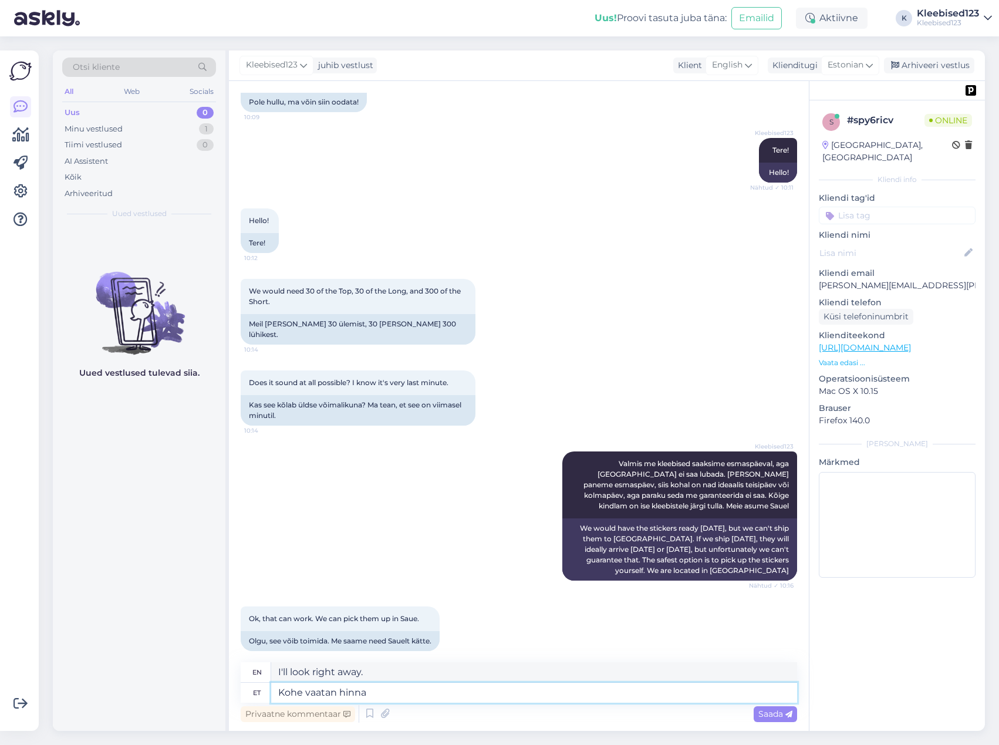
type textarea "Kohe vaatan hinnad"
type textarea "I'll check the prices right away."
type textarea "Kohe vaatan hinnad"
click at [765, 717] on span "Saada" at bounding box center [775, 713] width 34 height 11
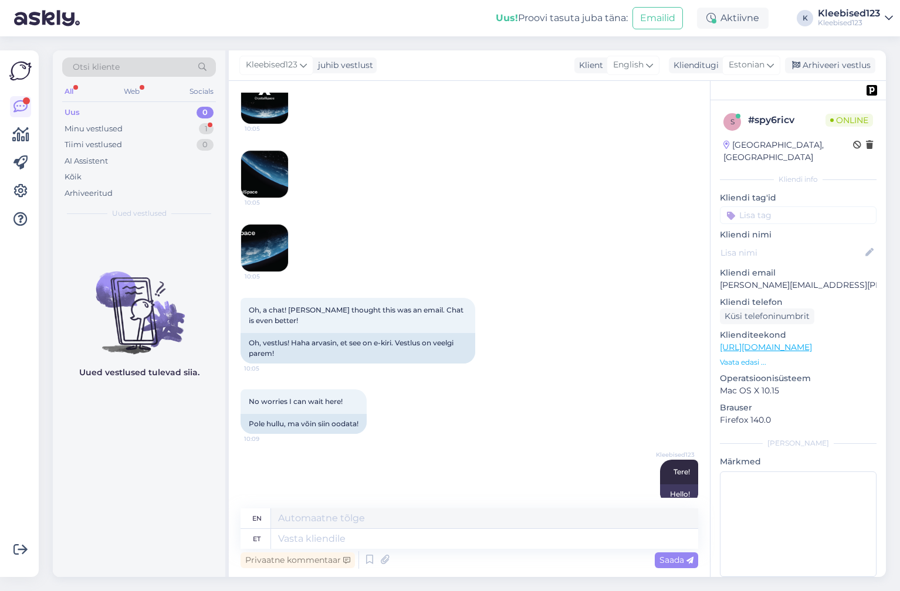
scroll to position [265, 0]
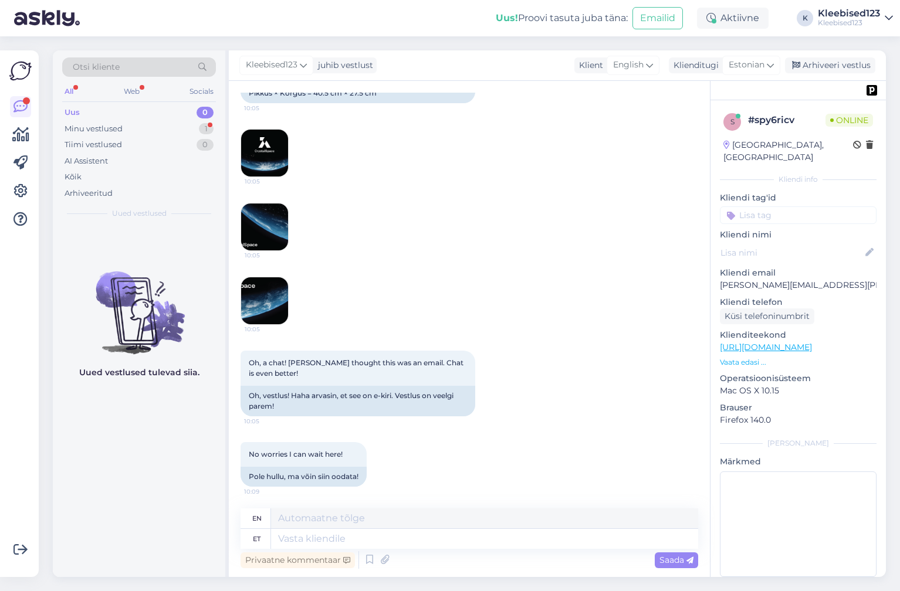
click at [256, 149] on img at bounding box center [264, 153] width 47 height 47
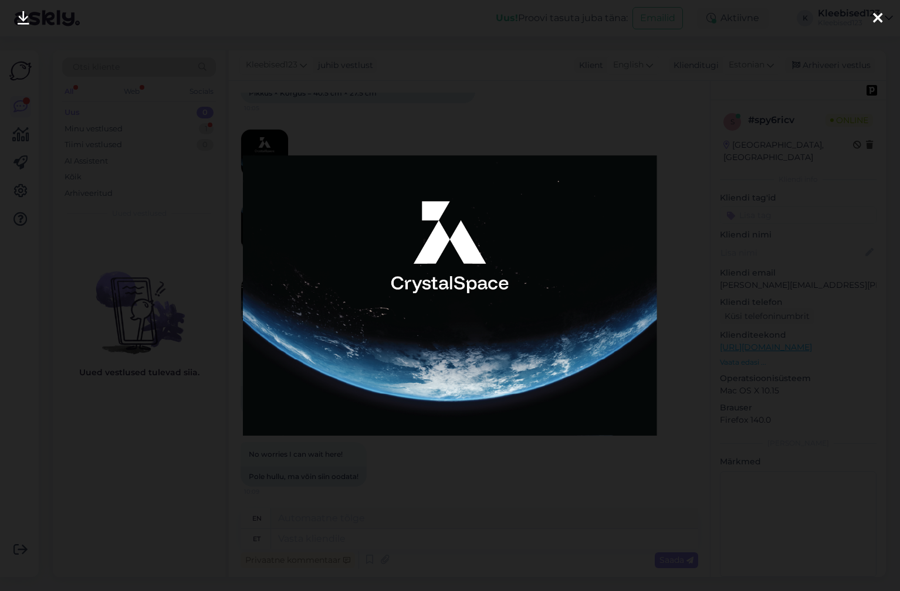
click at [874, 18] on icon at bounding box center [877, 18] width 9 height 15
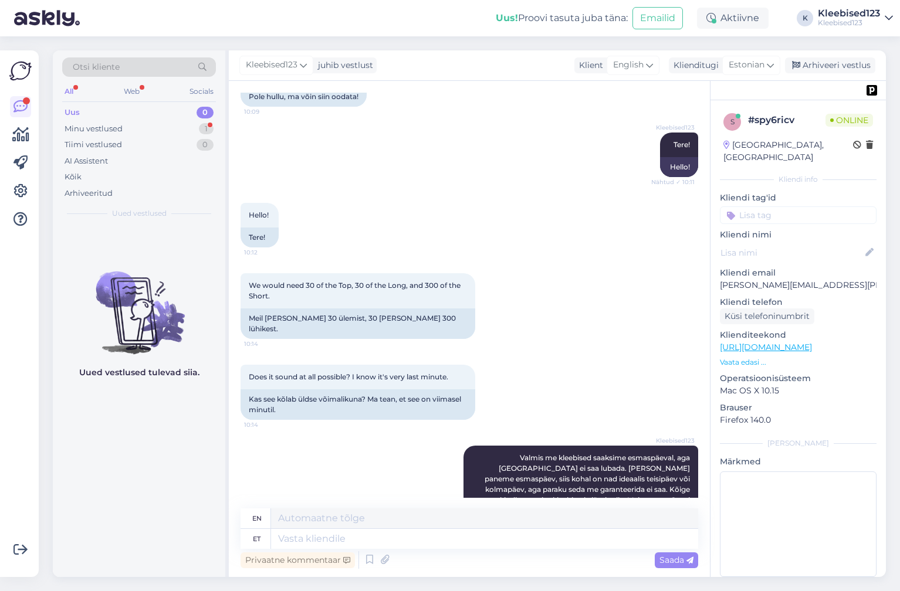
scroll to position [1047, 0]
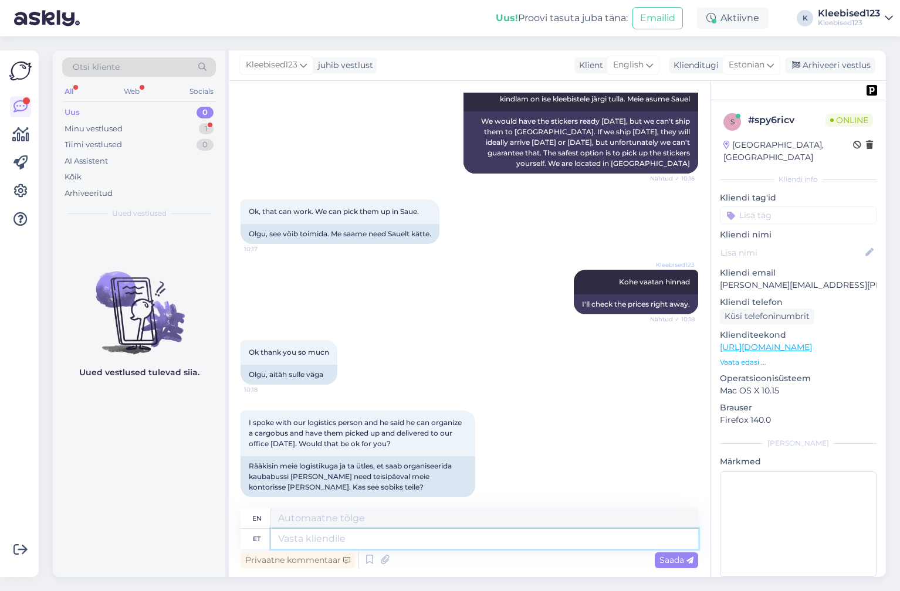
click at [351, 536] on textarea at bounding box center [484, 539] width 427 height 20
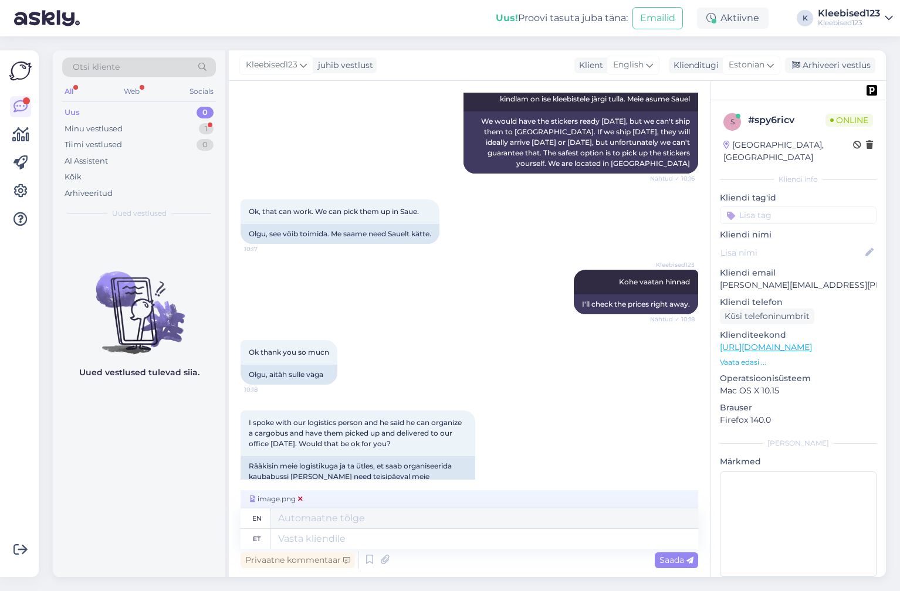
click at [298, 499] on icon at bounding box center [300, 499] width 5 height 7
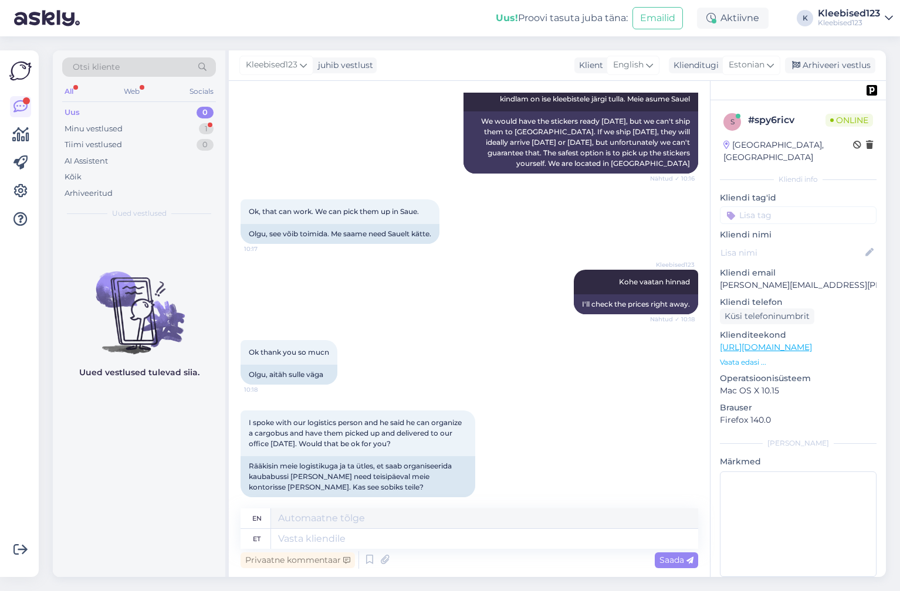
click at [399, 31] on div "Uus! Proovi tasuta [PERSON_NAME]: Emailid Aktiivne K Kleebised123 Kleebised123" at bounding box center [450, 18] width 900 height 36
click at [378, 537] on textarea at bounding box center [484, 539] width 427 height 20
paste textarea "40.5 cm × 14.5 cm 30tk €92,26 27.5 cm × 14.5 cm 300tk €521,68 40.5 cm × 27.5 cm…"
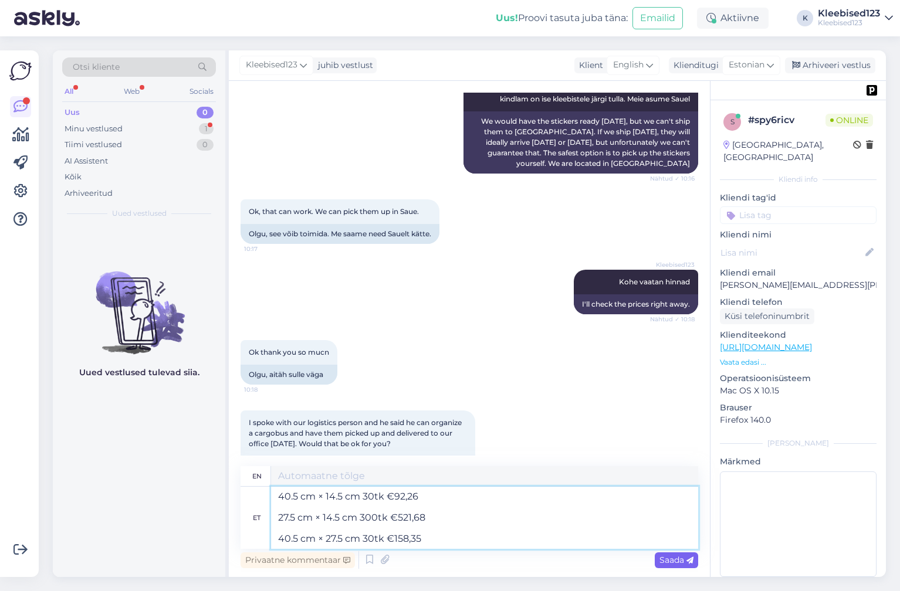
type textarea "40.5 cm × 14.5 cm 30tk €92,26 27.5 cm × 14.5 cm 300tk €521,68 40.5 cm × 27.5 cm…"
click at [665, 561] on span "Saada" at bounding box center [677, 560] width 34 height 11
type textarea "40.5 cm × 14.5 cm 30 pcs €92.26 27.5 cm × 14.5 cm 300 pcs €521.68 40.5 cm × 27.…"
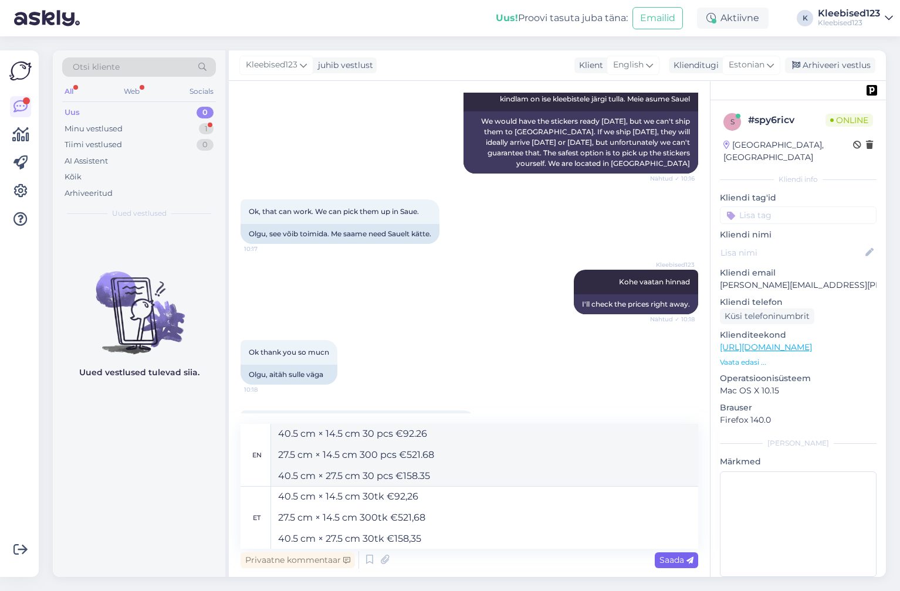
click at [670, 561] on span "Saada" at bounding box center [677, 560] width 34 height 11
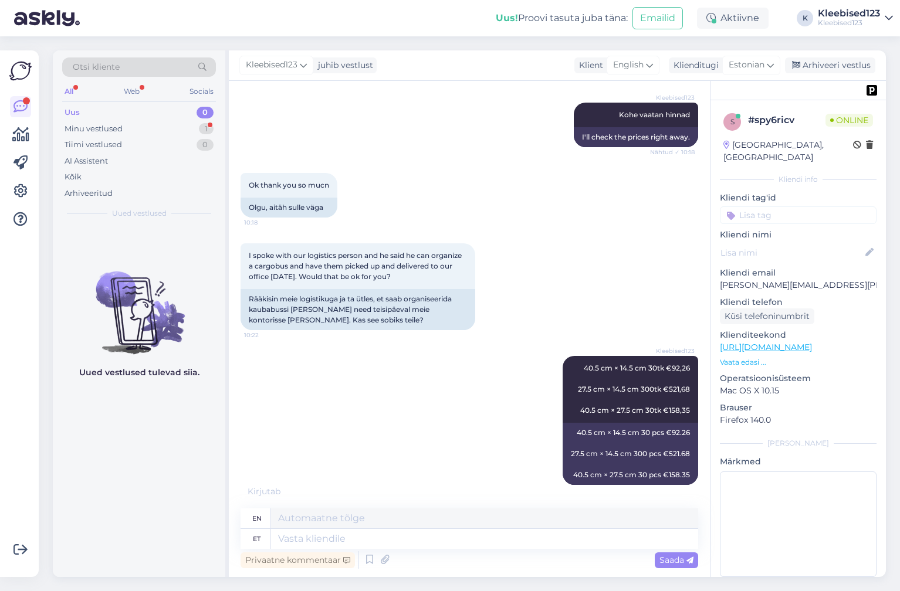
scroll to position [1272, 0]
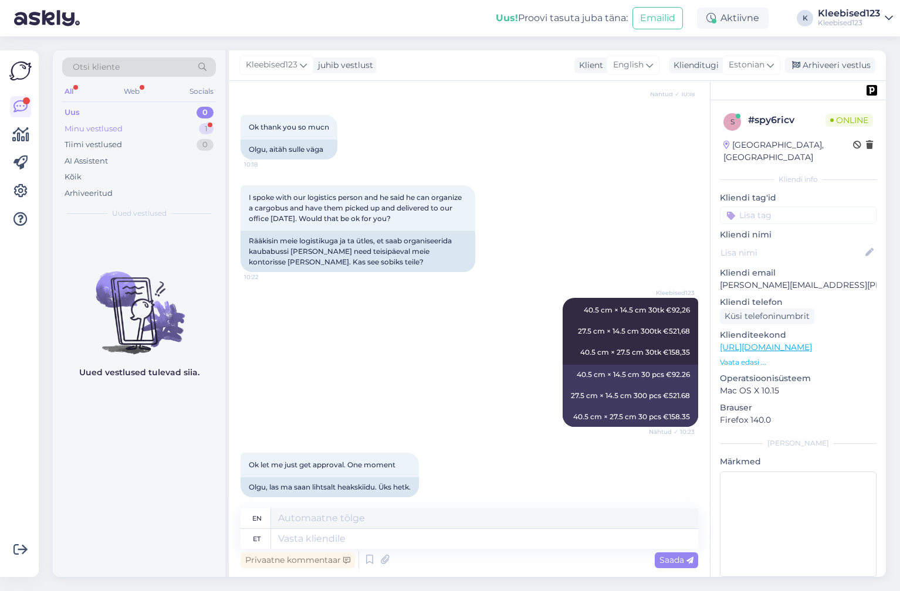
click at [130, 132] on div "Minu vestlused 1" at bounding box center [139, 129] width 154 height 16
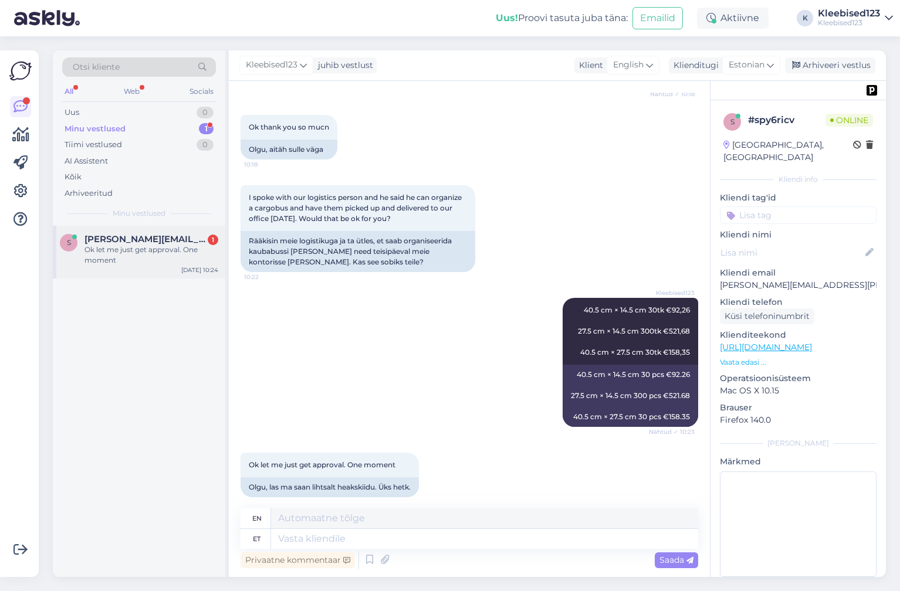
click at [137, 235] on span "[PERSON_NAME][EMAIL_ADDRESS][PERSON_NAME][DOMAIN_NAME]" at bounding box center [145, 239] width 122 height 11
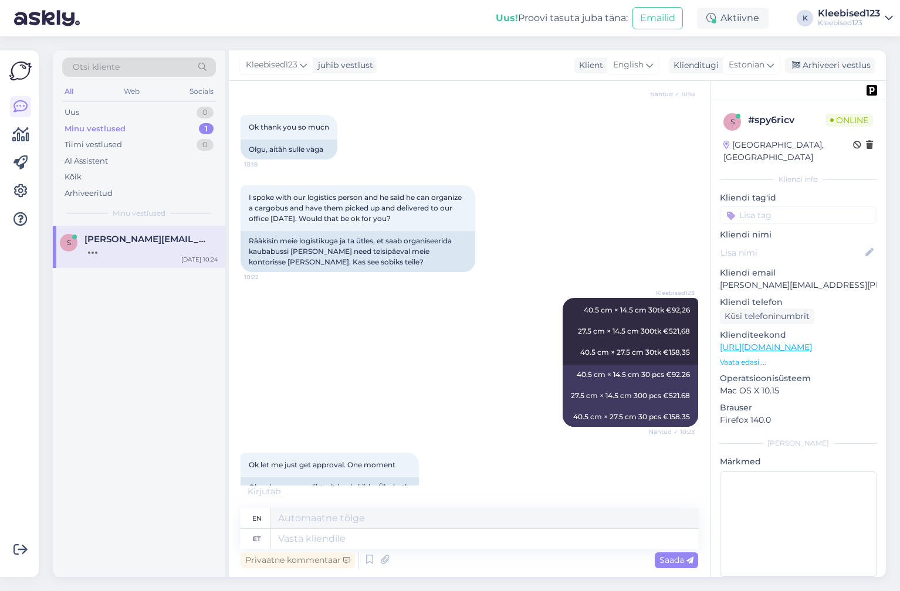
scroll to position [1490, 0]
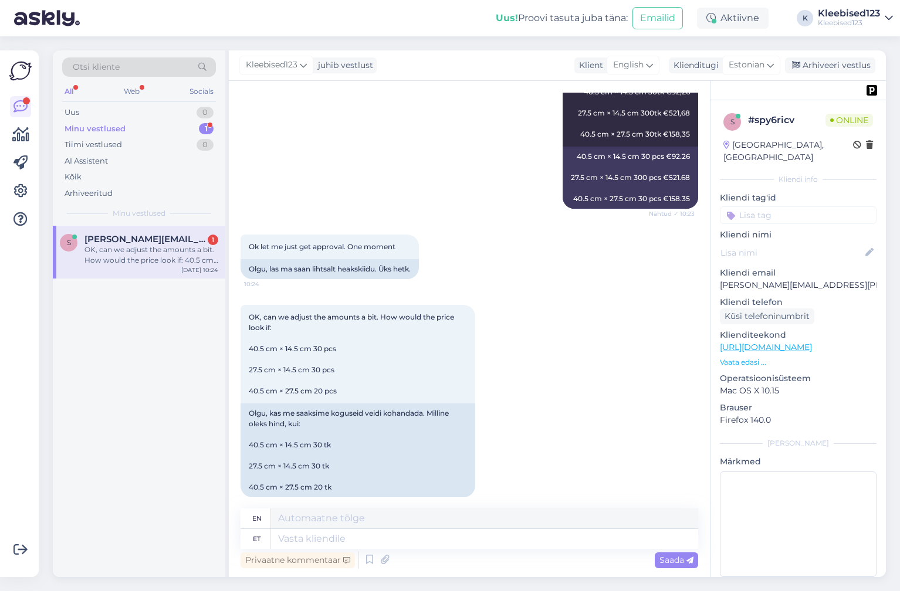
click at [91, 330] on div "s [PERSON_NAME][EMAIL_ADDRESS][PERSON_NAME][DOMAIN_NAME] 1 OK, can we adjust th…" at bounding box center [139, 401] width 173 height 351
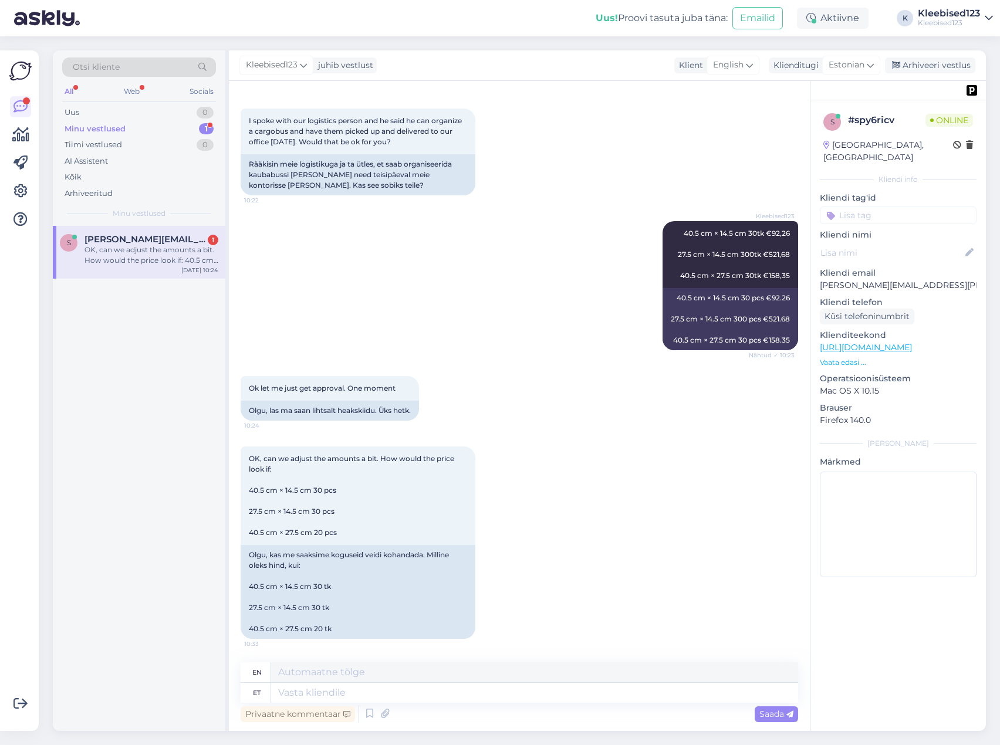
scroll to position [1337, 0]
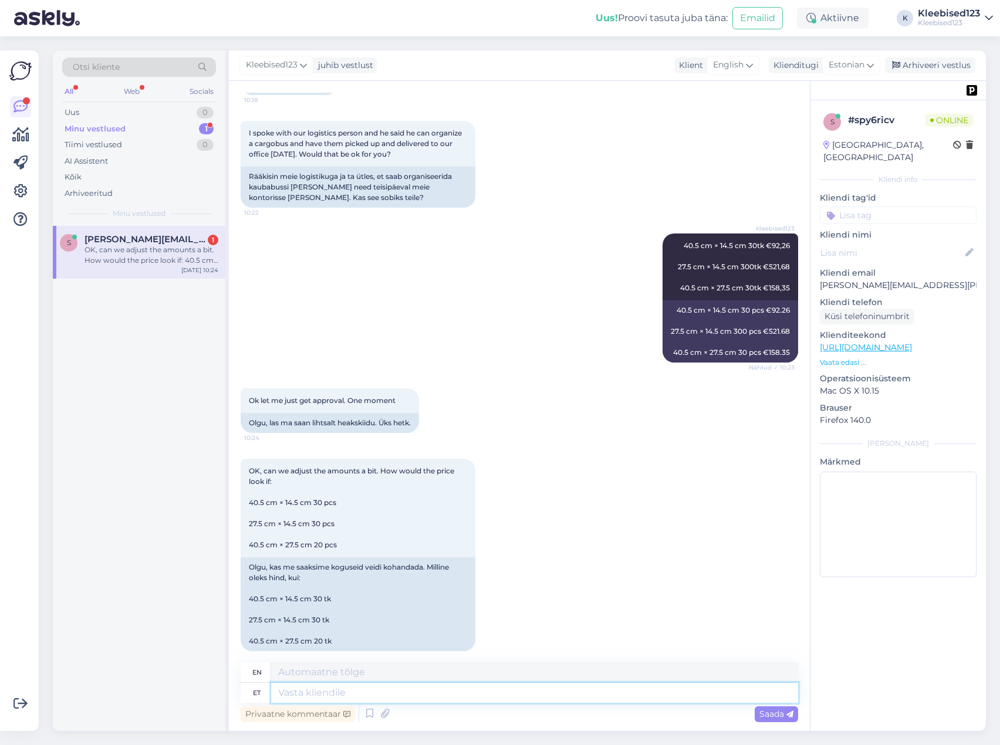
click at [324, 695] on textarea at bounding box center [534, 693] width 527 height 20
click at [401, 697] on textarea at bounding box center [534, 693] width 527 height 20
paste textarea "40.5 cm × 14.5 cm 30tk €92,26 27.5 cm × 14.5 cm 30tk €68,08 40.5 cm × 27.5 cm 2…"
type textarea "40.5 cm × 14.5 cm 30tk €92,26 27.5 cm × 14.5 cm 30tk €68,08 40.5 cm × 27.5 cm 2…"
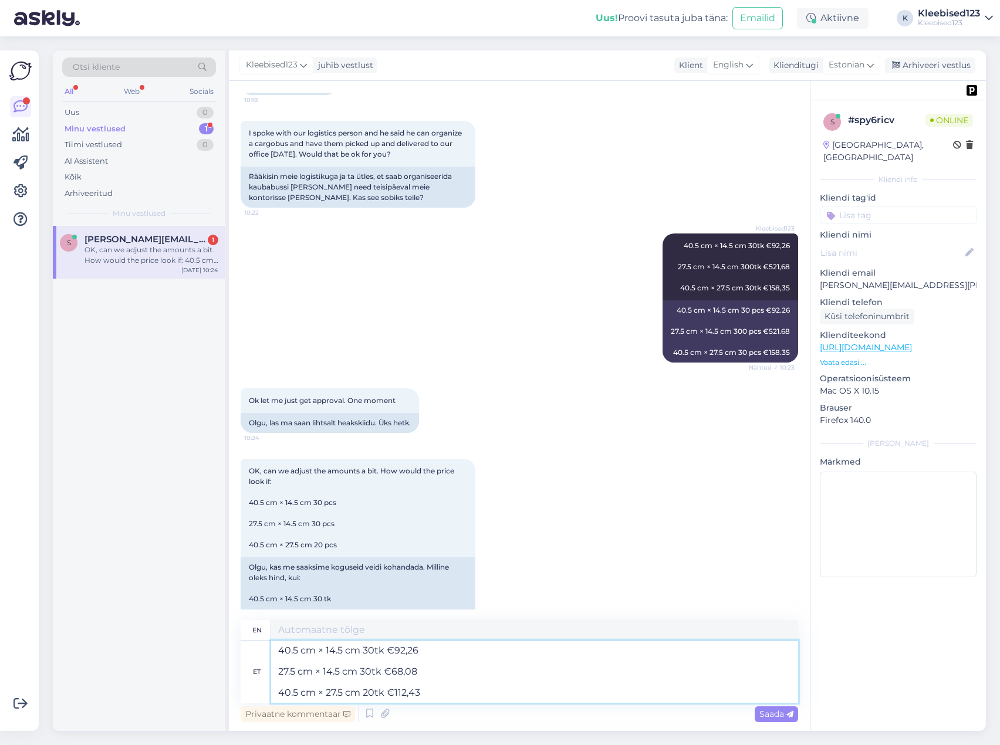
scroll to position [1379, 0]
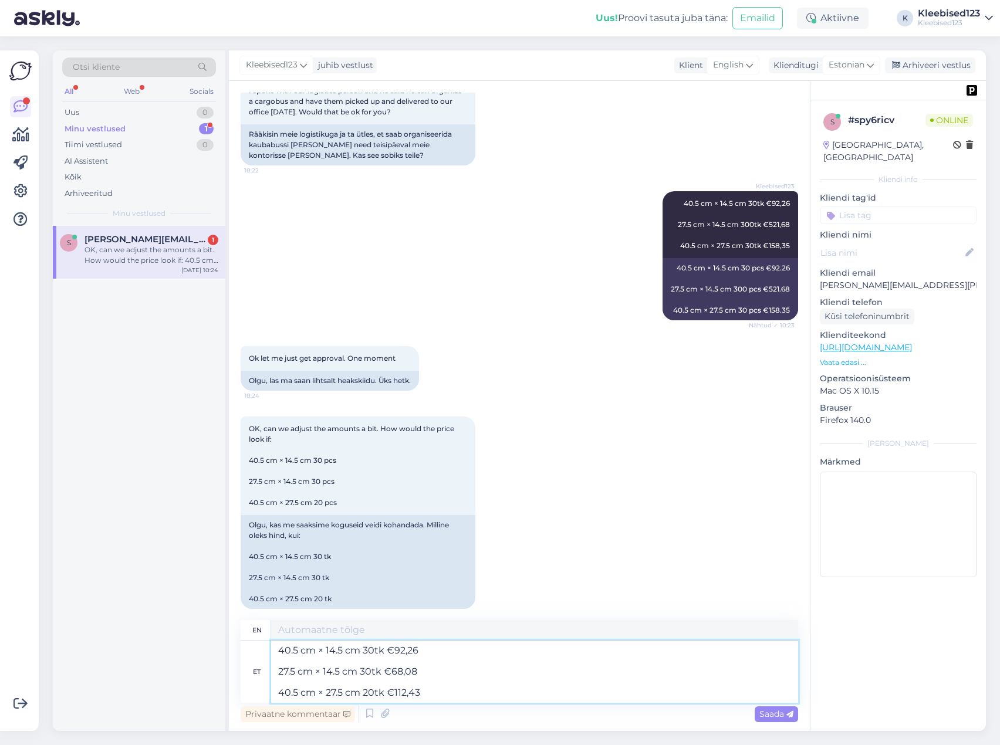
type textarea "40.5 cm × 14.5 cm 30 pcs €92.26 27.5 cm × 14.5 cm 30 pcs €68.08 40.5 cm × 27.5 …"
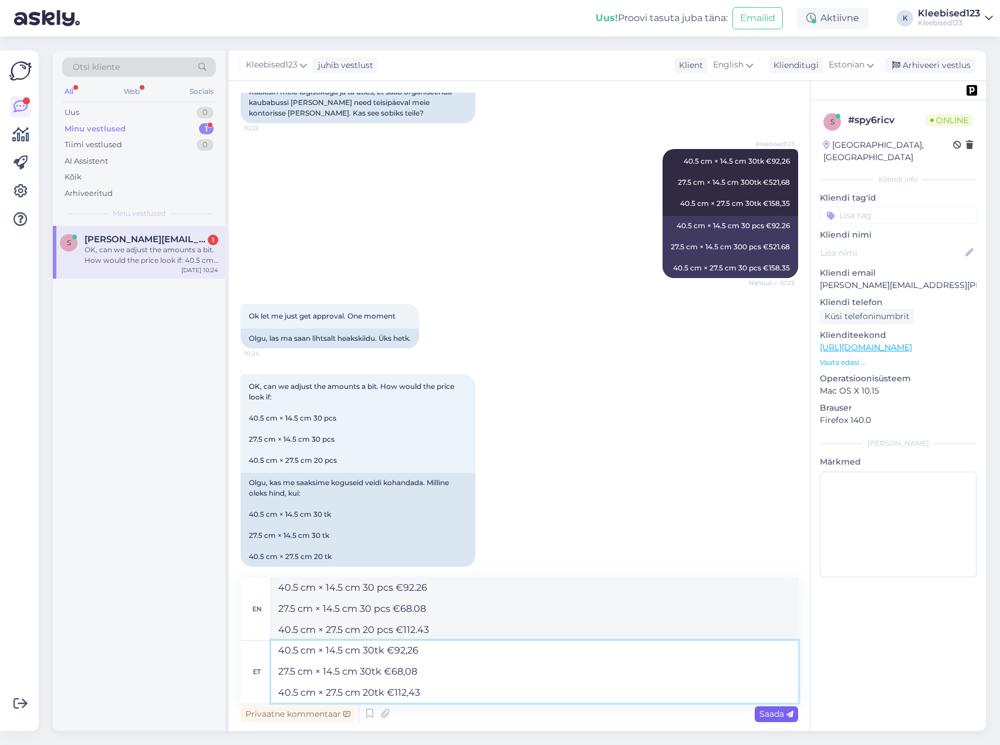
type textarea "40.5 cm × 14.5 cm 30tk €92,26 27.5 cm × 14.5 cm 30tk €68,08 40.5 cm × 27.5 cm 2…"
click at [776, 713] on span "Saada" at bounding box center [776, 714] width 34 height 11
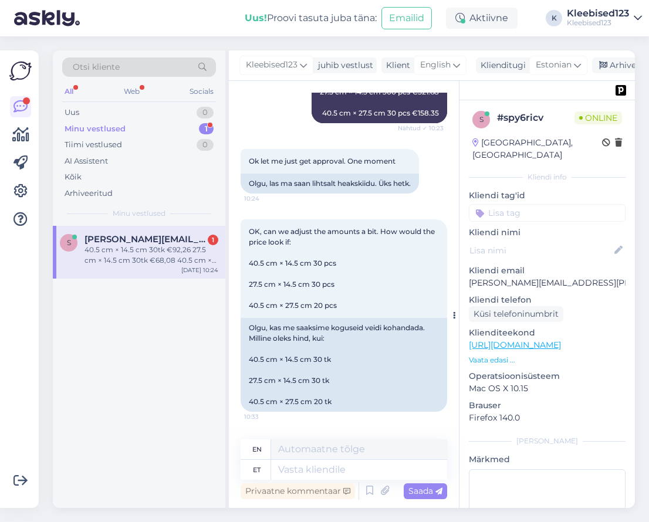
scroll to position [0, 0]
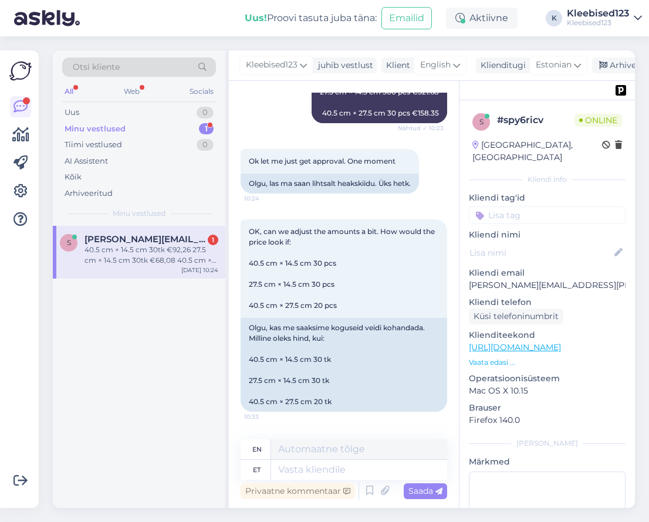
click at [117, 378] on div "s [PERSON_NAME][EMAIL_ADDRESS][PERSON_NAME][DOMAIN_NAME] 1 40.5 cm × 14.5 cm 30…" at bounding box center [139, 367] width 173 height 282
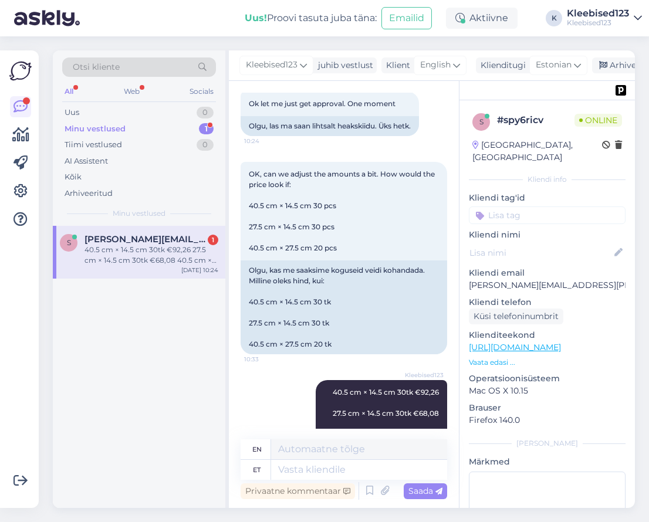
scroll to position [1788, 0]
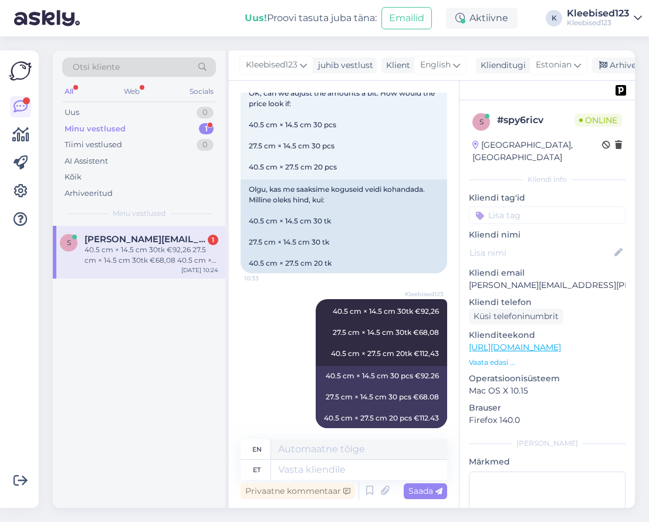
click at [73, 91] on div "All" at bounding box center [68, 91] width 13 height 15
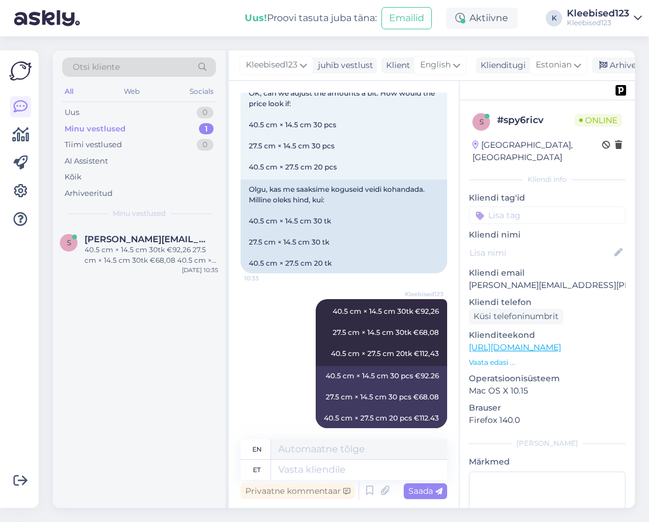
click at [106, 123] on div "Minu vestlused" at bounding box center [95, 129] width 61 height 12
click at [126, 239] on span "[PERSON_NAME][EMAIL_ADDRESS][PERSON_NAME][DOMAIN_NAME]" at bounding box center [145, 239] width 122 height 11
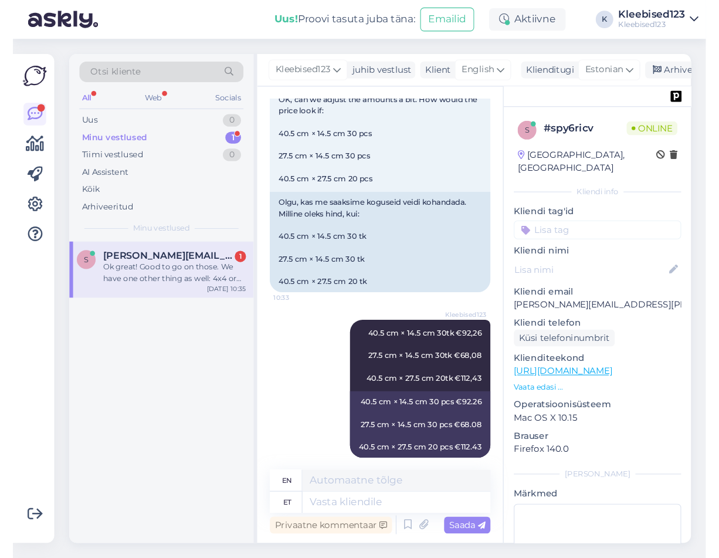
scroll to position [2048, 0]
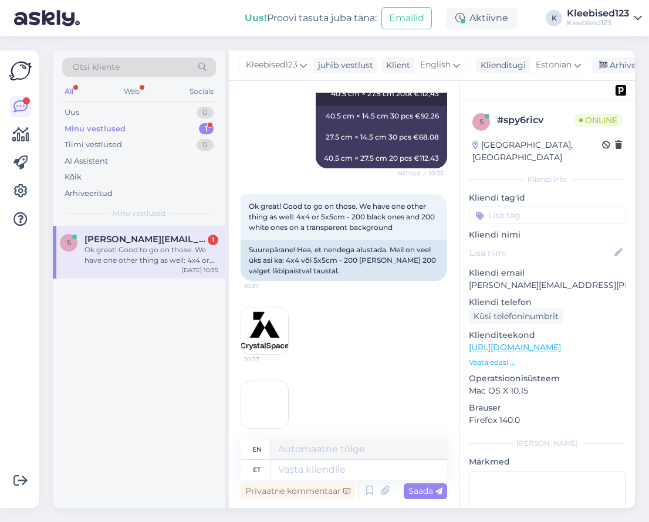
click at [384, 321] on div "Ok great! Good to go on those. We have one other thing as well: 4x4 or 5x5cm - …" at bounding box center [344, 311] width 207 height 261
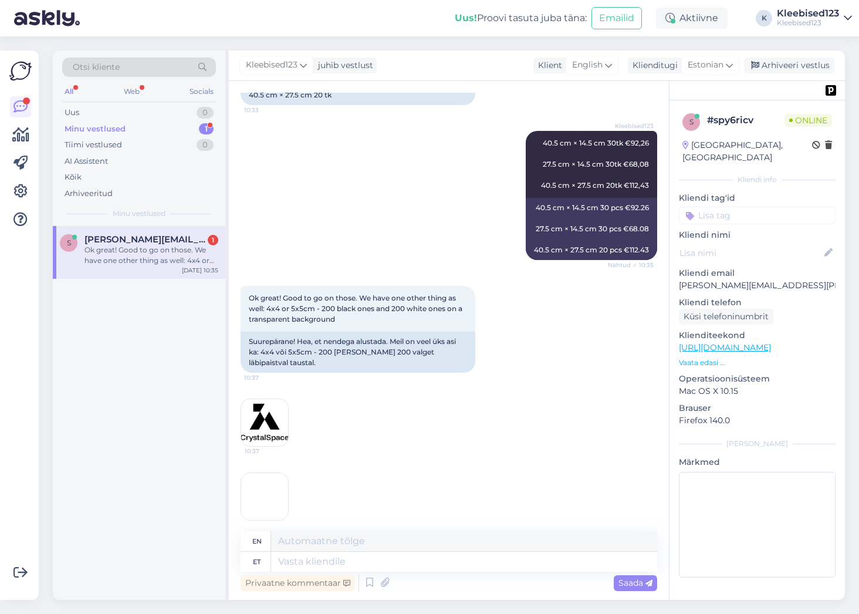
scroll to position [1883, 0]
click at [387, 566] on textarea at bounding box center [464, 562] width 386 height 20
type textarea "Kas"
type textarea "Is"
type textarea "Kas need k"
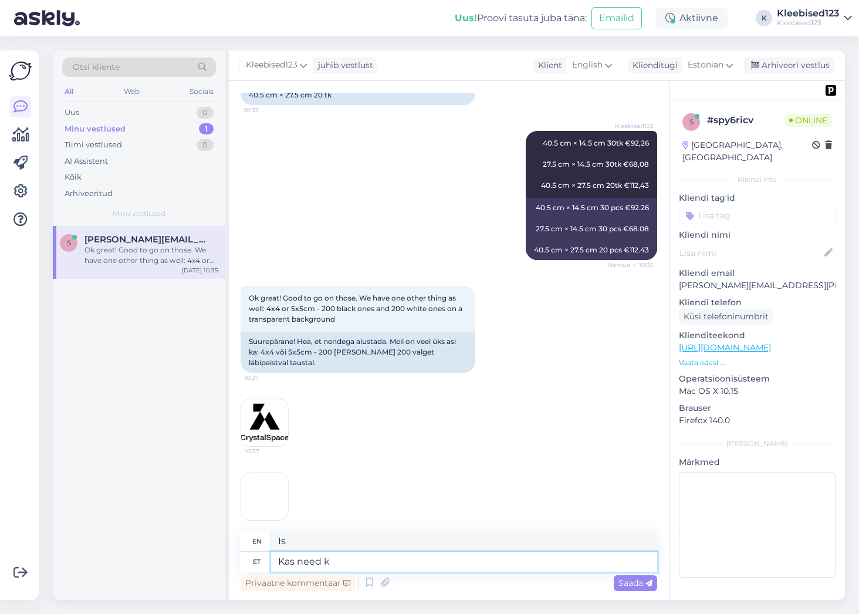
type textarea "Are these"
type textarea "Kas need kleebised o"
type textarea "Are these stickers"
type textarea "Kas need kleebised on ise kl"
type textarea "Are these stickers your own?"
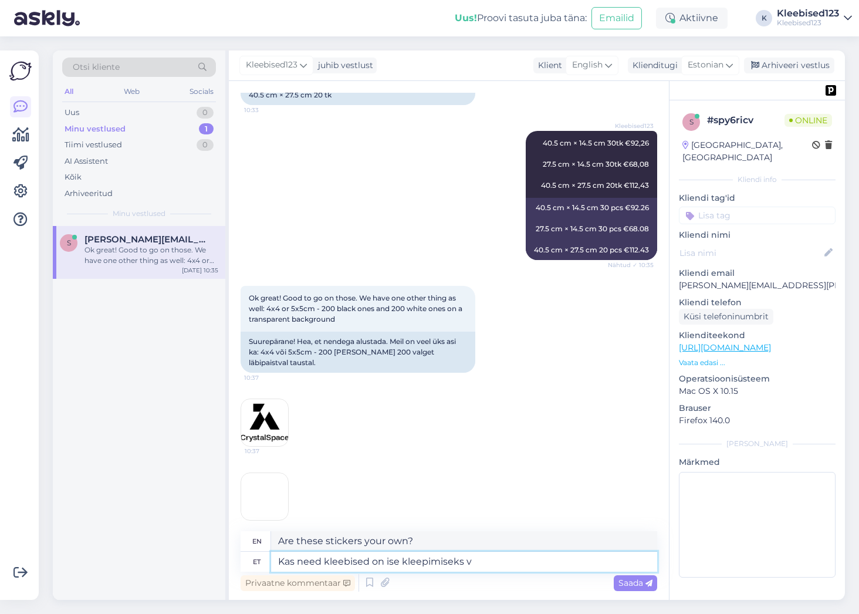
type textarea "Kas need kleebised on ise kleepimiseks võ"
type textarea "Are these stickers self-adhesive?"
type textarea "Kas need kleebised on ise kleepimiseks või"
type textarea "Are these stickers self-adhesive or"
type textarea "Kas need kleebised on ise kleepimiseks või jagamiseks?"
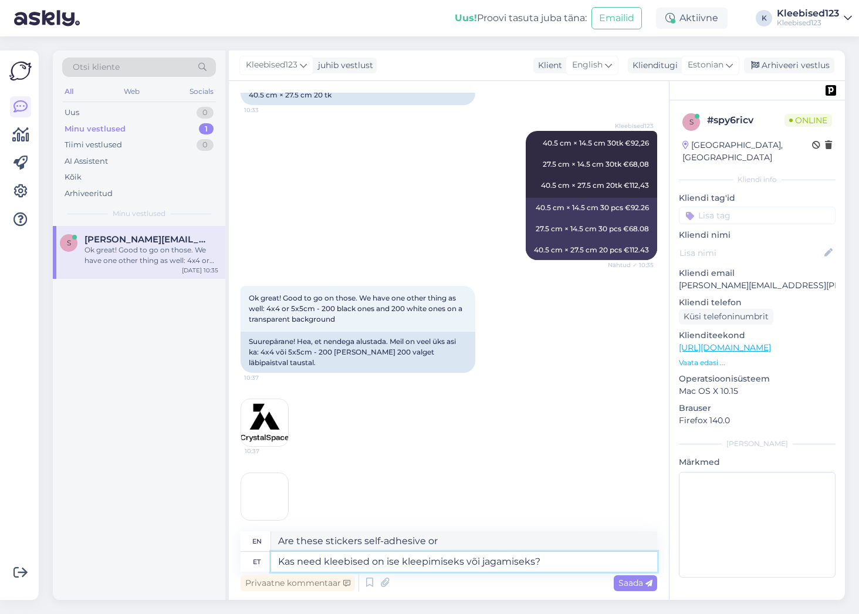
type textarea "Are these stickers for self-adhesive use or for sharing?"
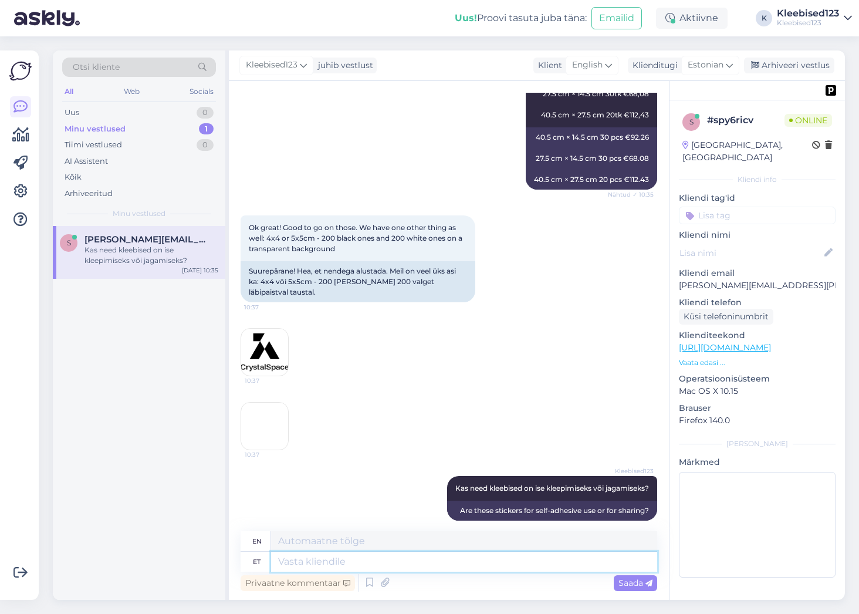
click at [431, 569] on textarea at bounding box center [464, 562] width 386 height 20
type textarea "t"
type textarea "tõlge o"
type textarea "translation"
type textarea "tõlge on v"
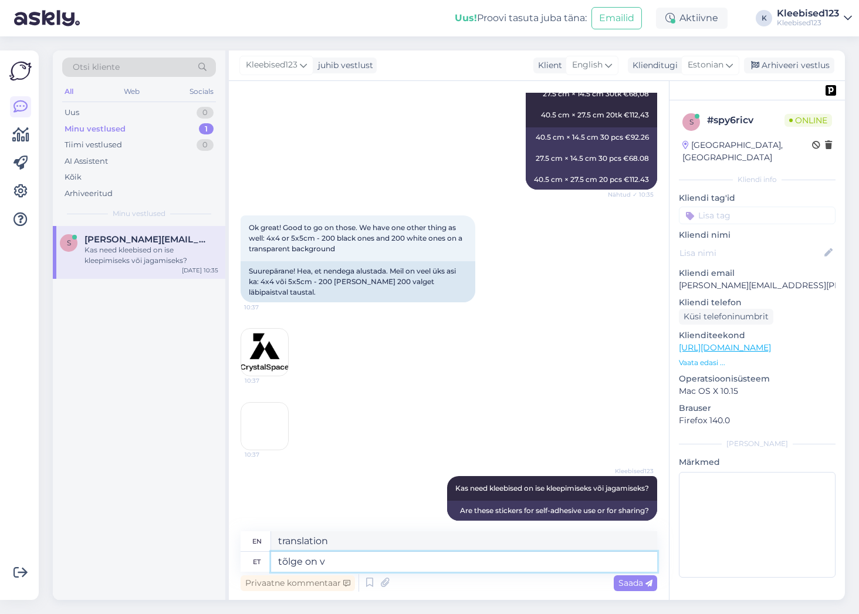
type textarea "the translation is"
type textarea "tõlge on vale"
type textarea "the translation is wrong"
type textarea "tõlge on vale -"
type textarea "the translation is wrong -"
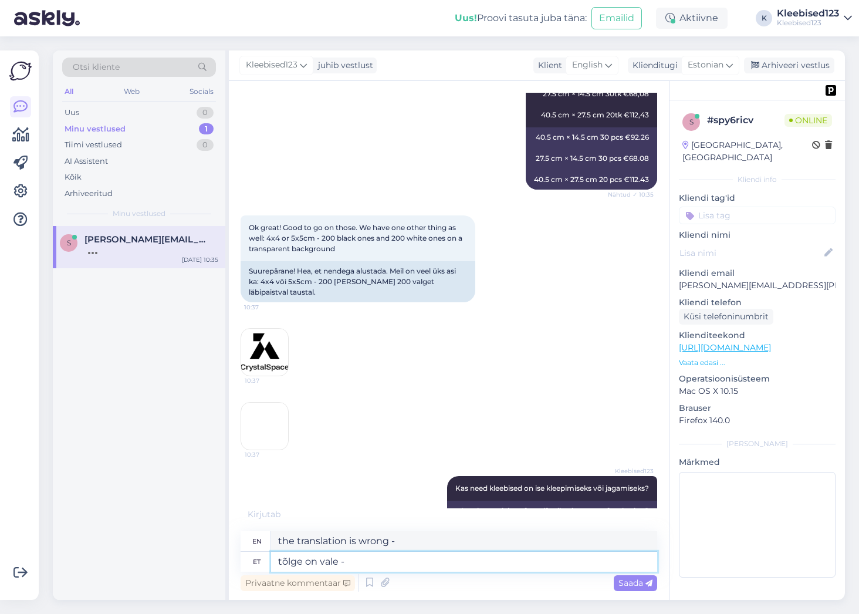
scroll to position [1966, 0]
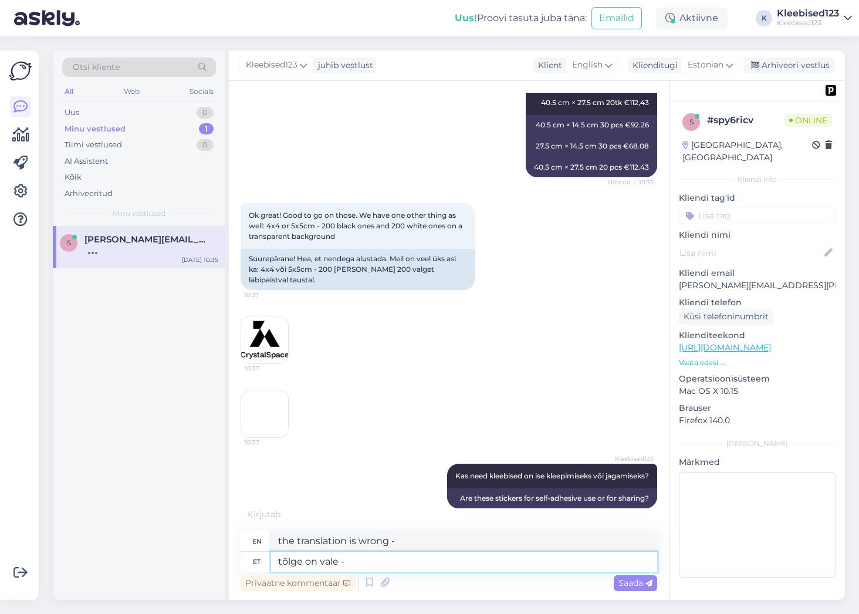
type textarea "tõlge on vale"
type textarea "the translation is wrong"
type textarea "tõlge on vale"
click at [635, 587] on span "Saada" at bounding box center [635, 582] width 34 height 11
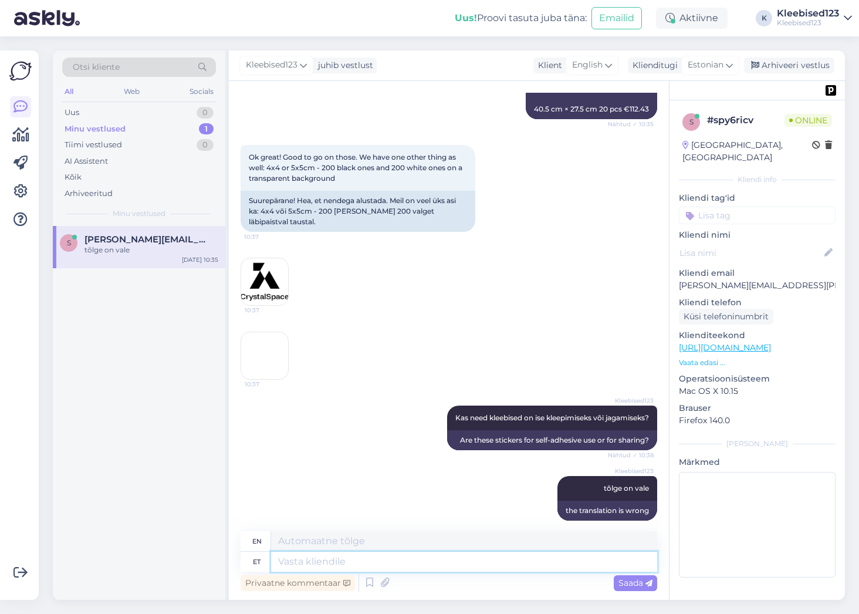
click at [354, 562] on textarea at bounding box center [464, 562] width 386 height 20
click at [723, 65] on span "Estonian" at bounding box center [706, 65] width 36 height 13
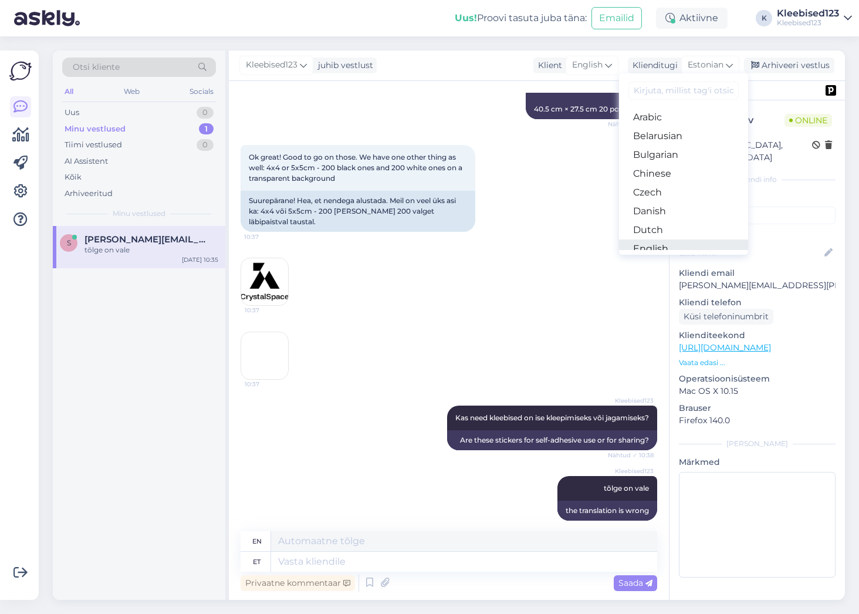
click at [685, 245] on link "English" at bounding box center [683, 248] width 129 height 19
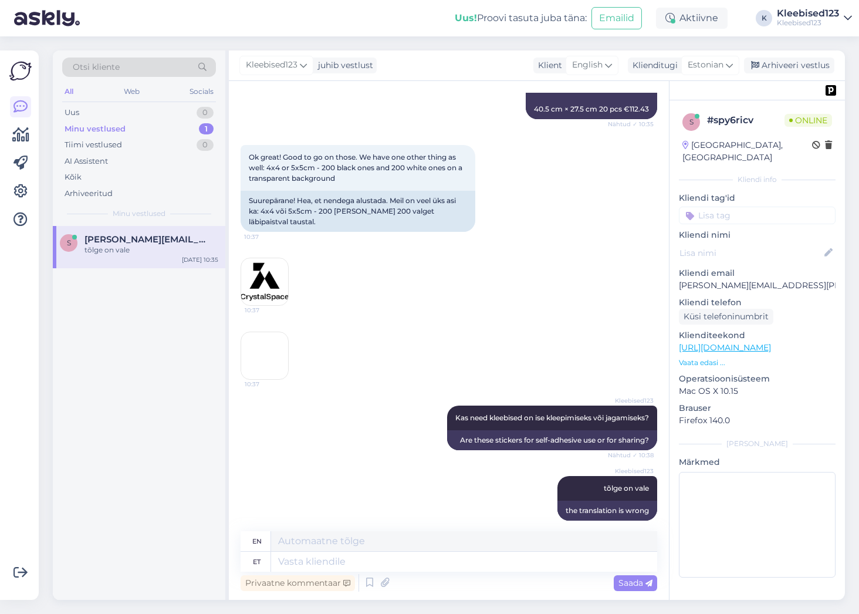
scroll to position [2008, 0]
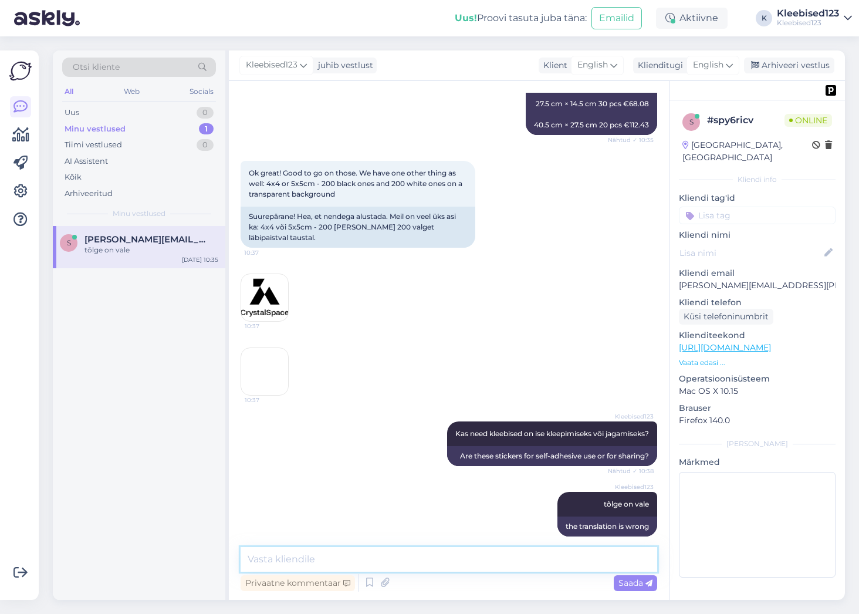
click at [347, 563] on textarea at bounding box center [449, 559] width 417 height 25
type textarea "do you want to share them or place yourself?"
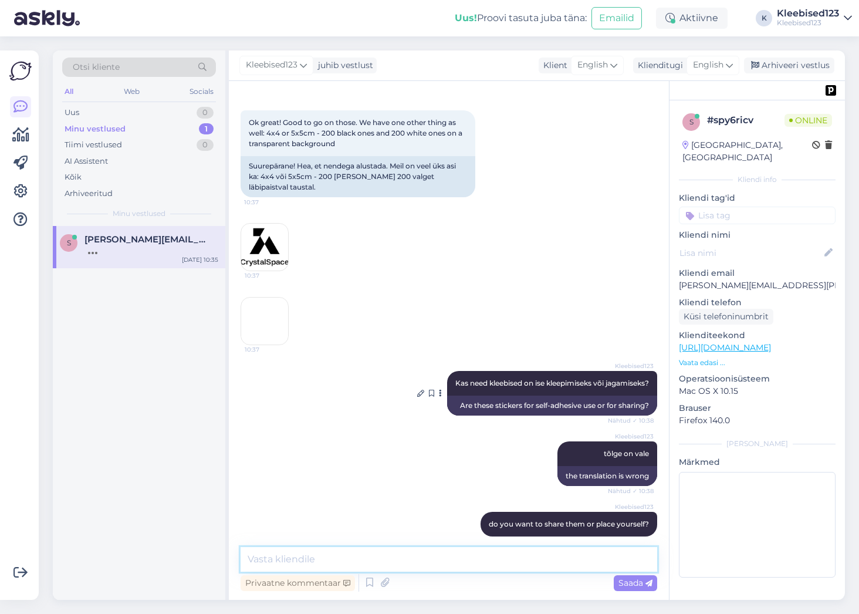
scroll to position [2119, 0]
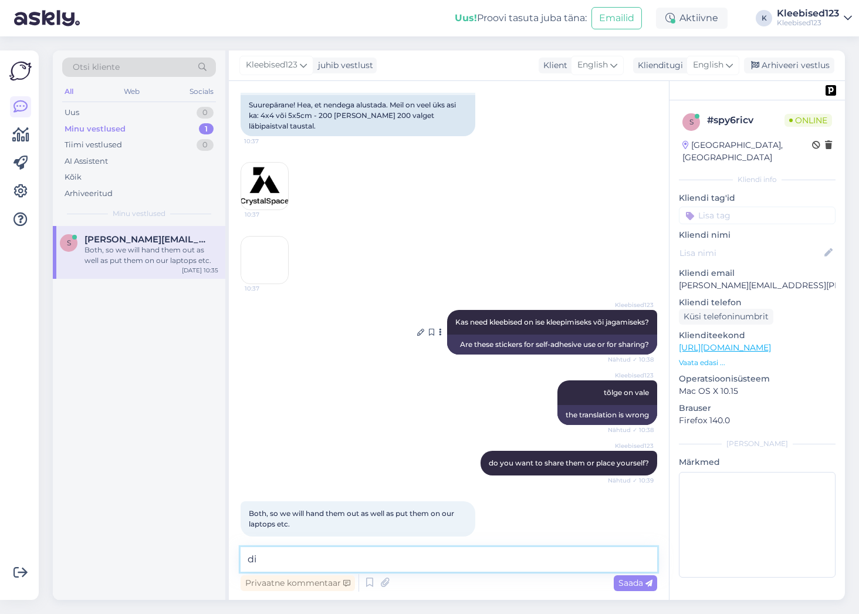
type textarea "d"
type textarea "ok, then singles not in sheet"
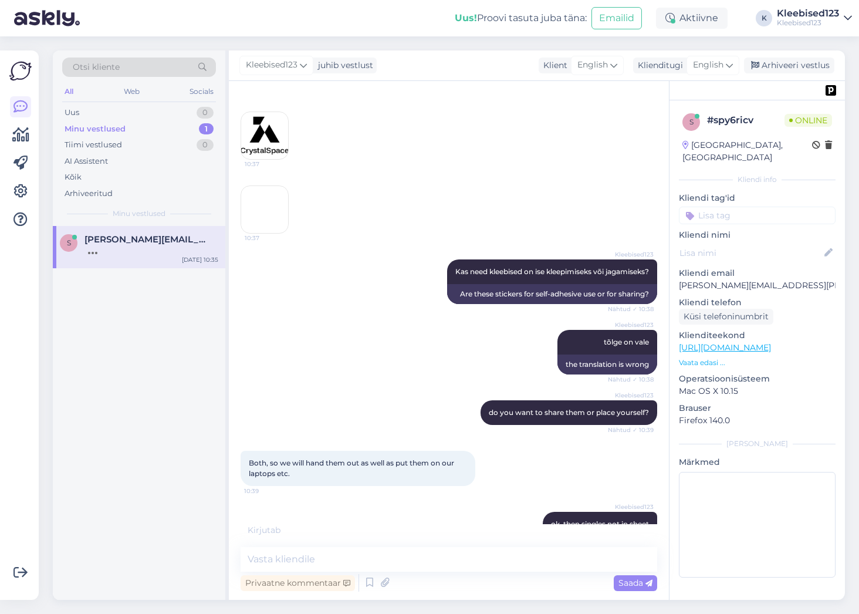
scroll to position [2220, 0]
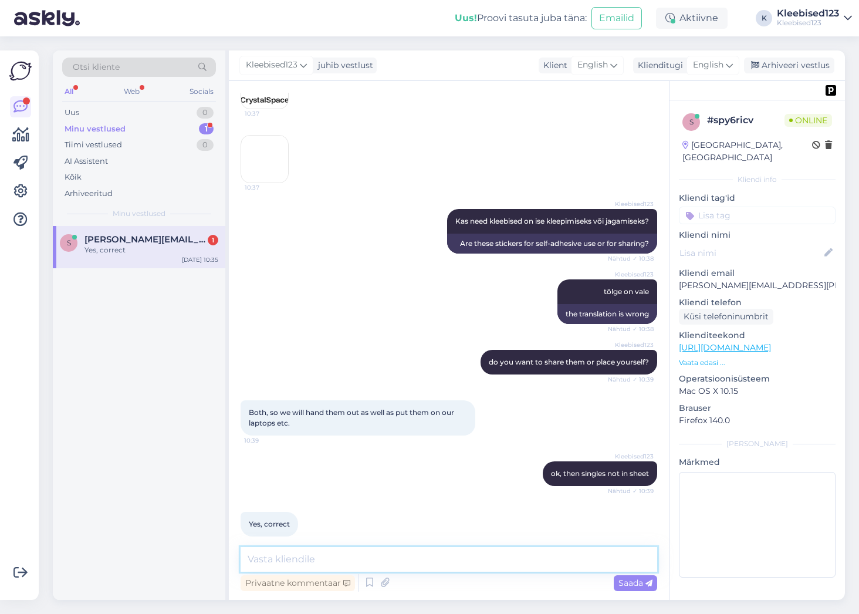
click at [378, 560] on textarea at bounding box center [449, 559] width 417 height 25
paste textarea "€39,12"
type textarea "5cm one type 200pc €39,12 / 2 types 2x€39,12"
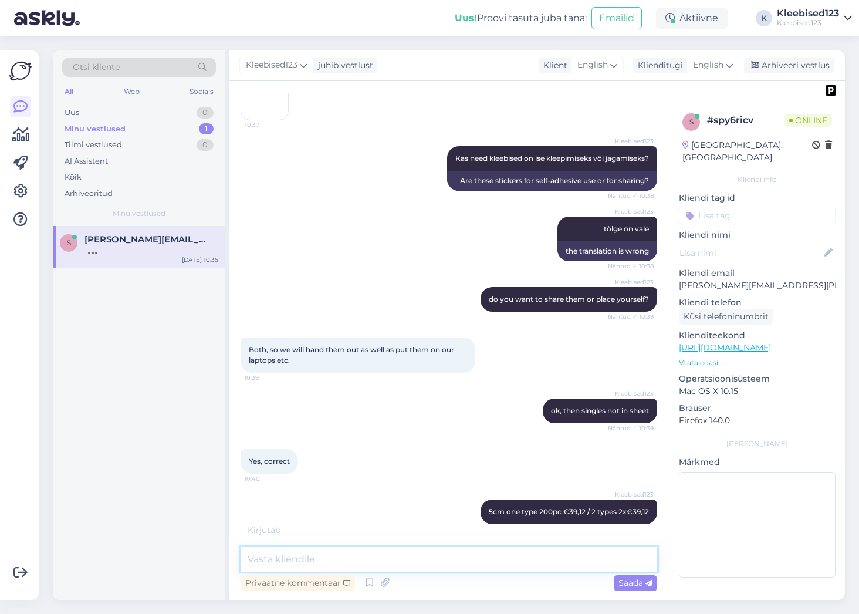
scroll to position [2321, 0]
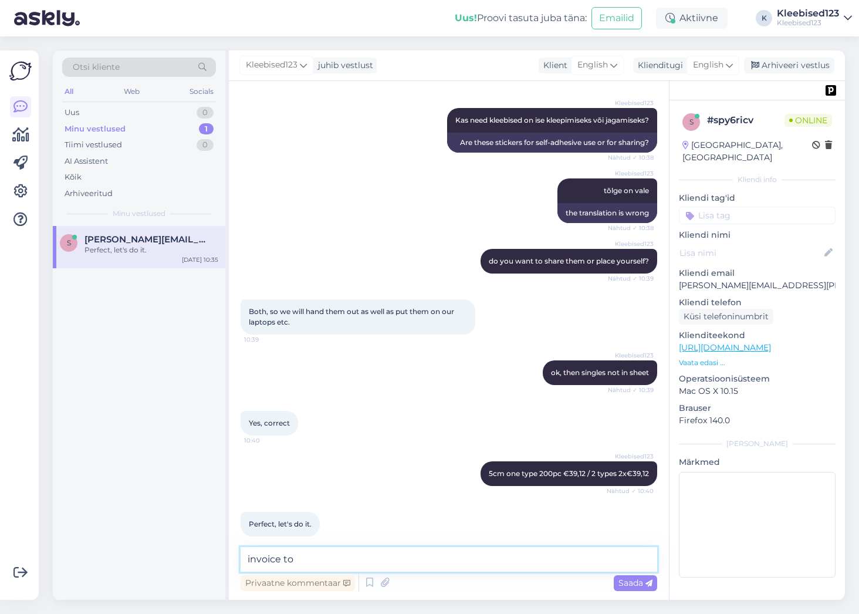
type textarea "invoice to?"
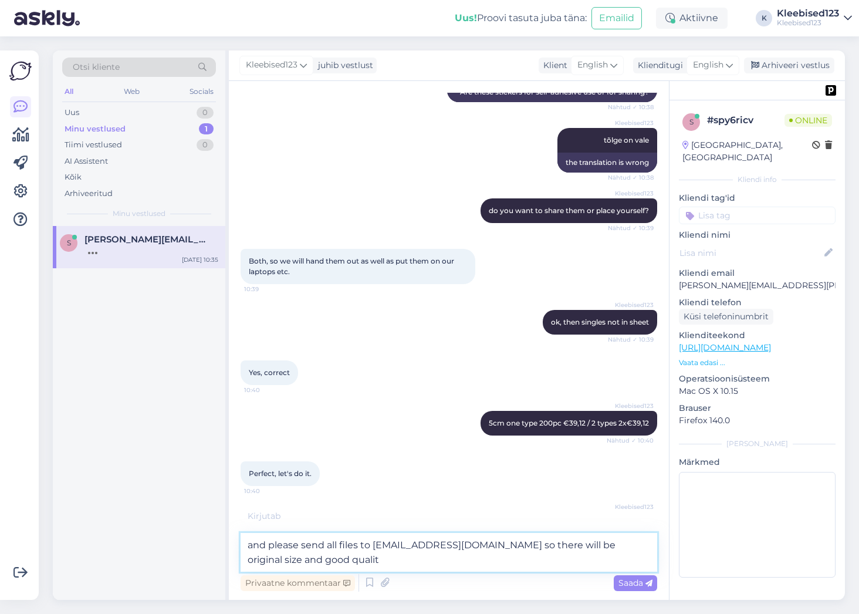
type textarea "and please send all files to [EMAIL_ADDRESS][DOMAIN_NAME] so there will be orig…"
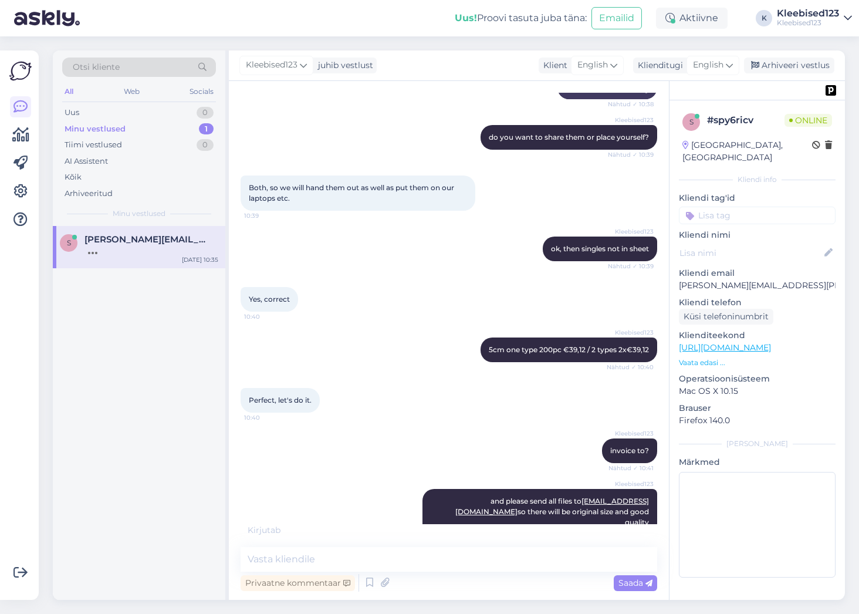
scroll to position [2483, 0]
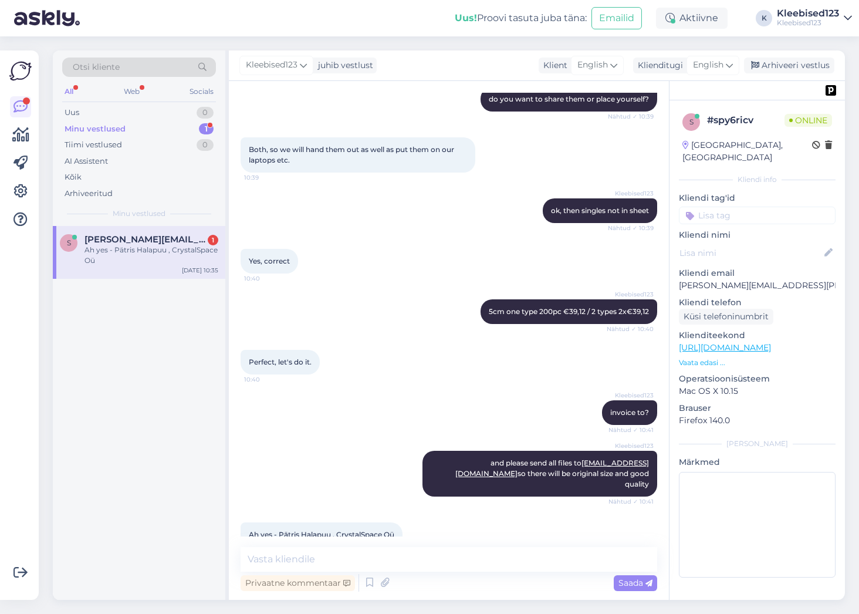
click at [354, 530] on span "Ah yes - Pätris Halapuu , CrystalSpace Oü" at bounding box center [322, 534] width 146 height 9
drag, startPoint x: 384, startPoint y: 510, endPoint x: 338, endPoint y: 510, distance: 45.8
click at [338, 530] on span "Ah yes - Pätris Halapuu , CrystalSpace Oü" at bounding box center [322, 534] width 146 height 9
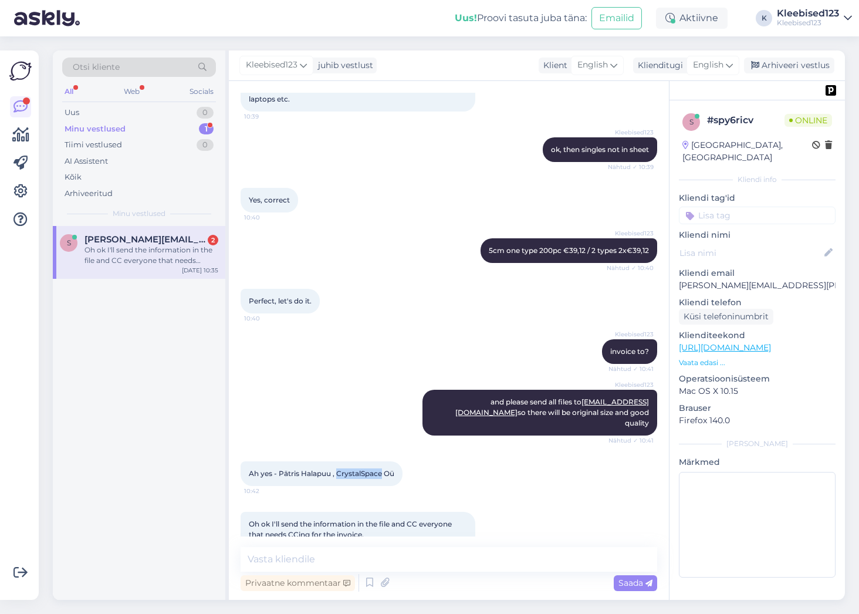
copy span "CrystalSpace"
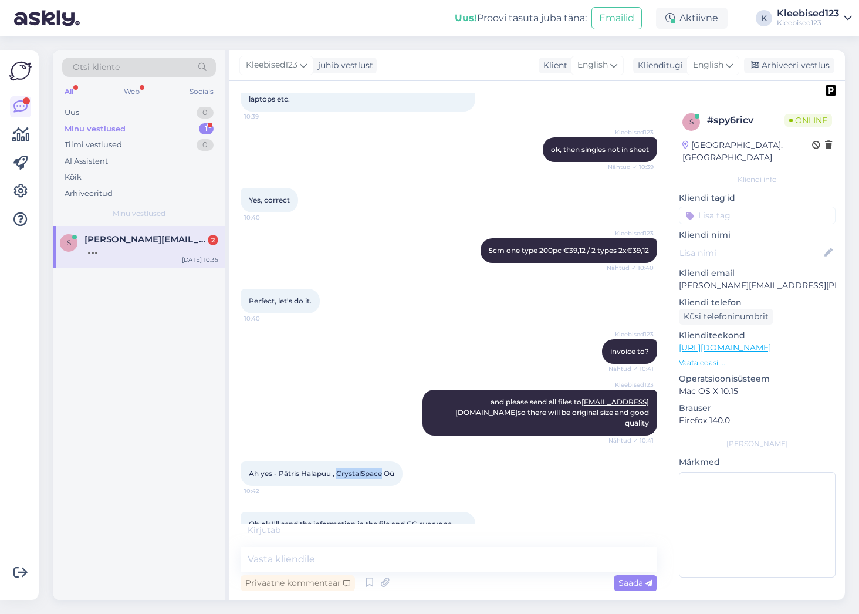
scroll to position [2595, 0]
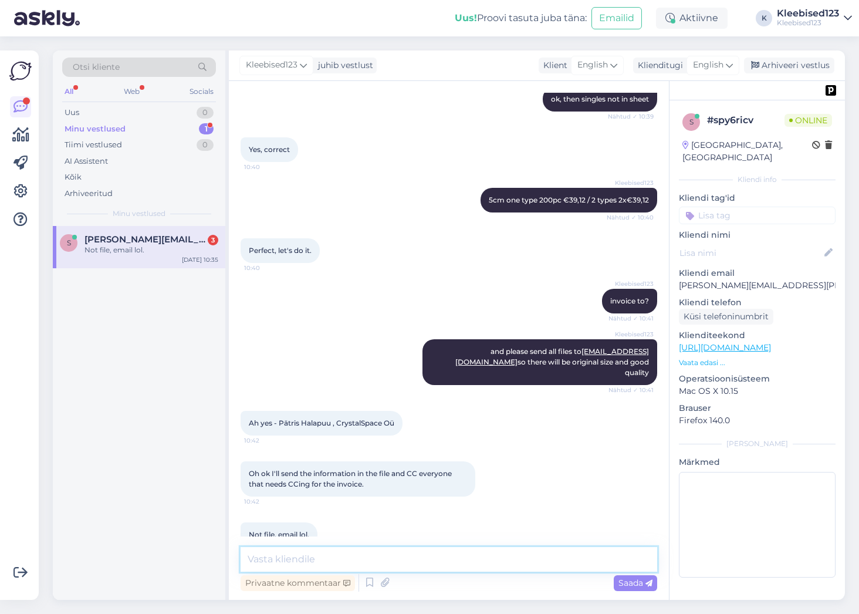
click at [339, 564] on textarea at bounding box center [449, 559] width 417 height 25
type textarea "ok"
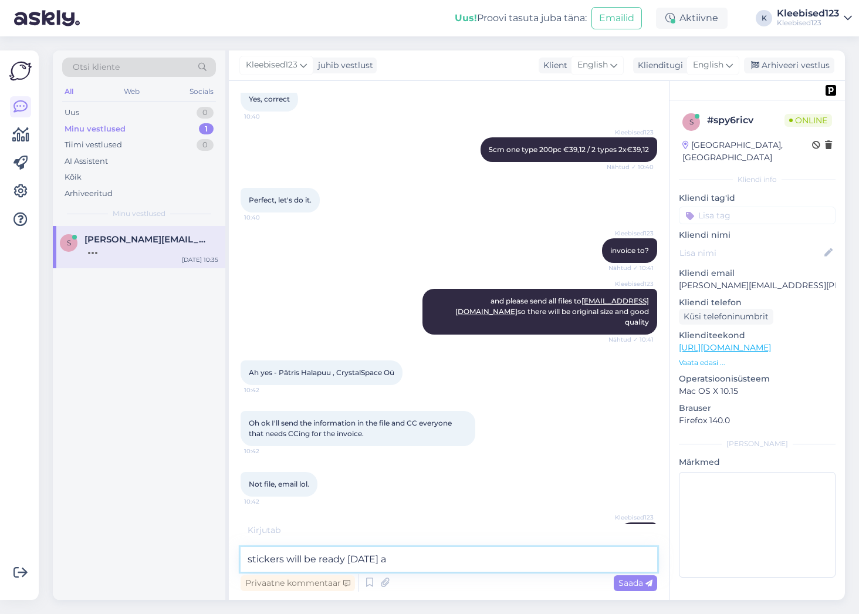
scroll to position [2706, 0]
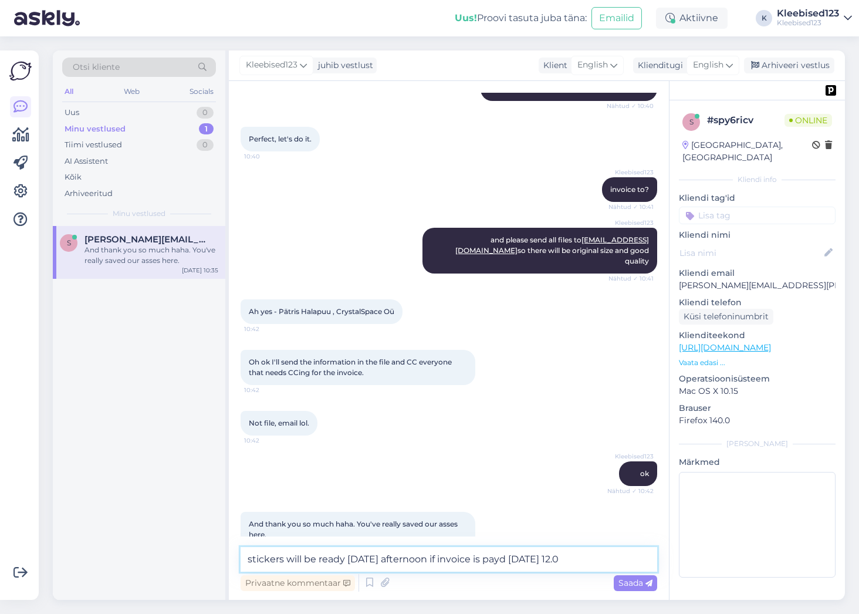
type textarea "stickers will be ready [DATE] afternoon if invoice is payd [DATE] 12.00"
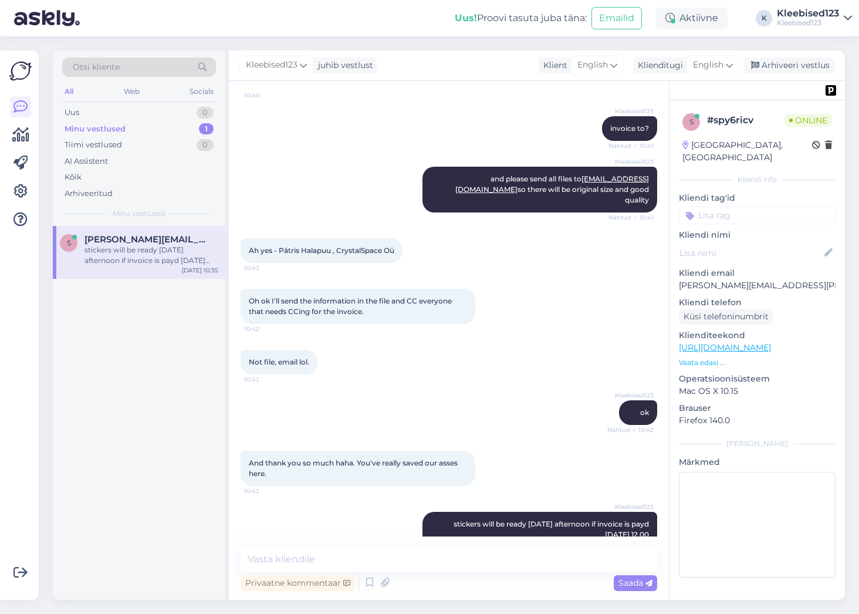
drag, startPoint x: 453, startPoint y: 442, endPoint x: 515, endPoint y: 430, distance: 63.4
click at [453, 458] on span "And thank you so much haha. You've really saved our asses here." at bounding box center [354, 467] width 211 height 19
click at [364, 347] on div "Not file, email lol. 10:42" at bounding box center [449, 362] width 417 height 50
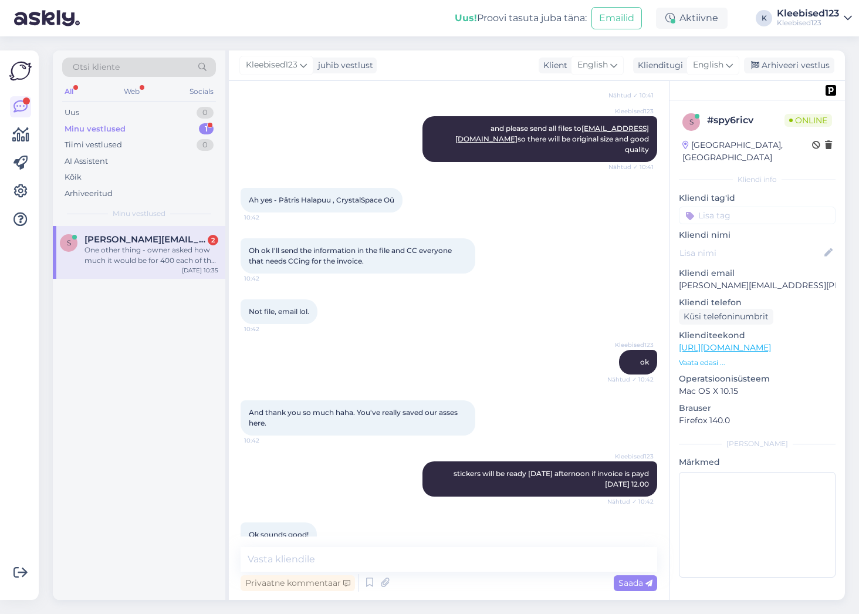
scroll to position [2879, 0]
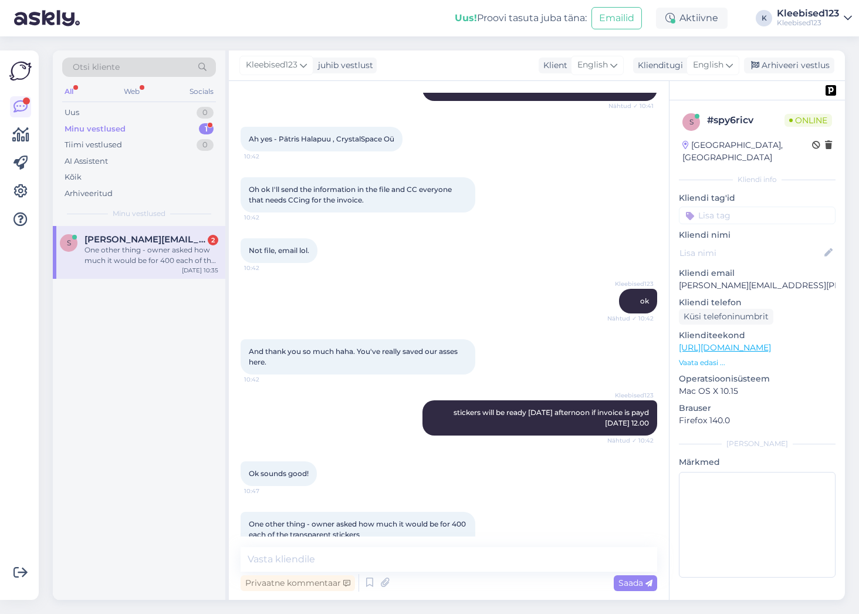
click at [381, 472] on div "Ok sounds good! 10:47" at bounding box center [449, 473] width 417 height 50
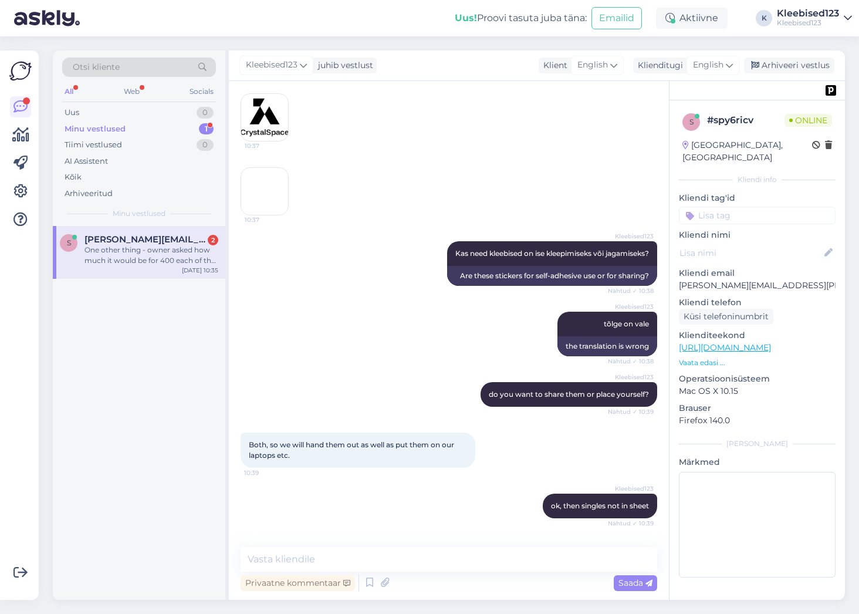
scroll to position [1999, 0]
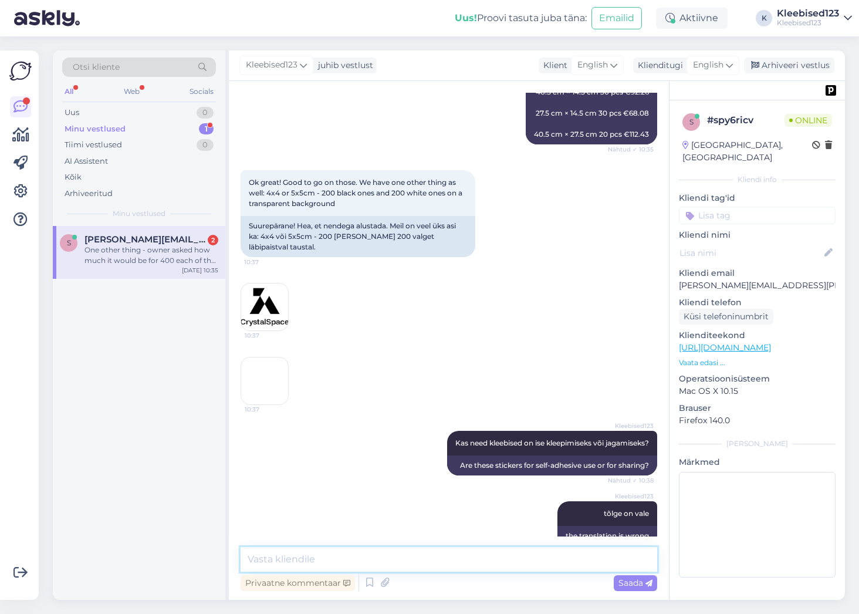
click at [309, 559] on textarea at bounding box center [449, 559] width 417 height 25
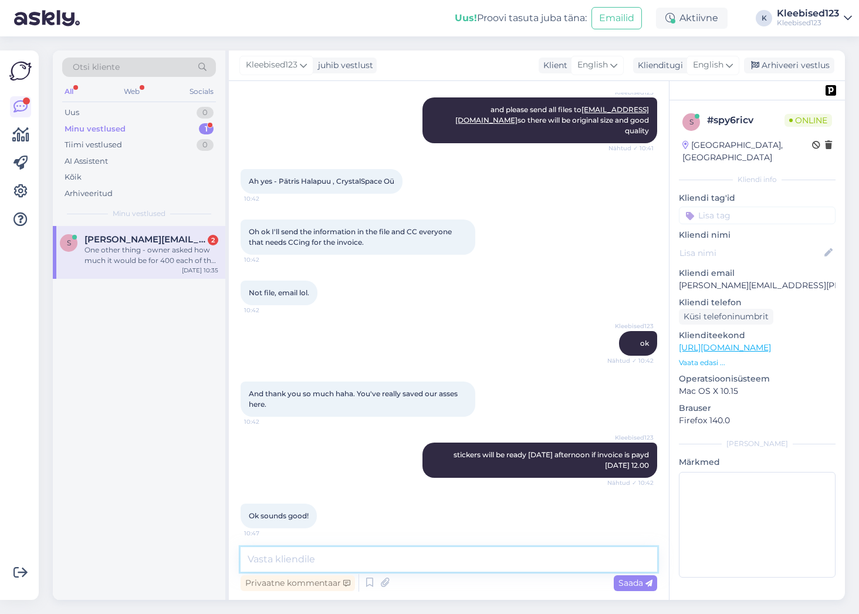
scroll to position [2879, 0]
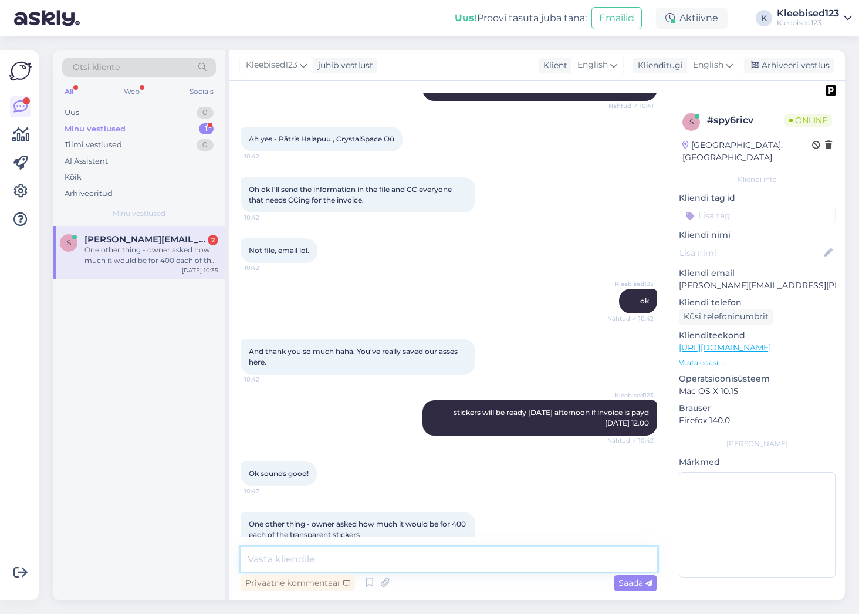
paste textarea "€62,12"
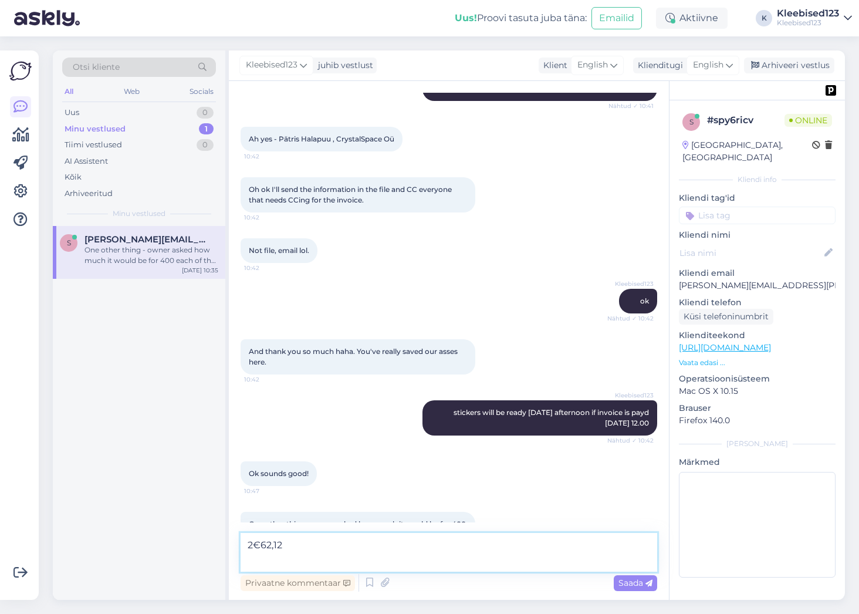
type textarea "2x€62,12"
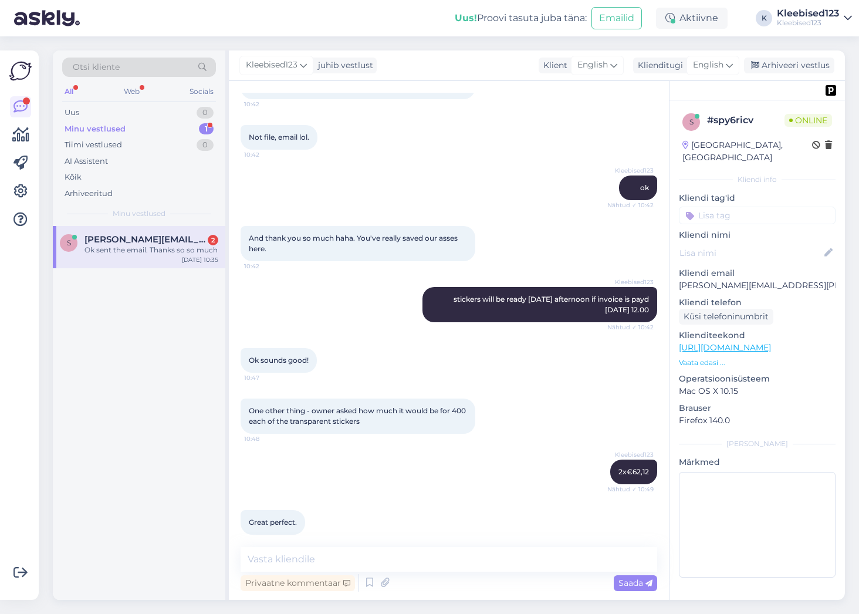
scroll to position [3030, 0]
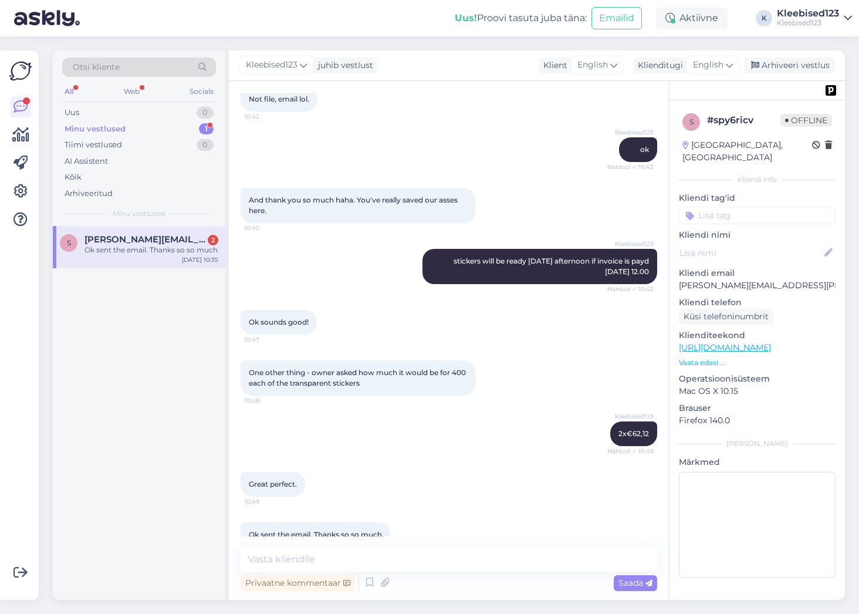
click at [335, 262] on div "Kleebised123 stickers will be ready [DATE] afternoon if invoice is payd [DATE] …" at bounding box center [449, 266] width 417 height 61
click at [359, 557] on textarea at bounding box center [449, 559] width 417 height 25
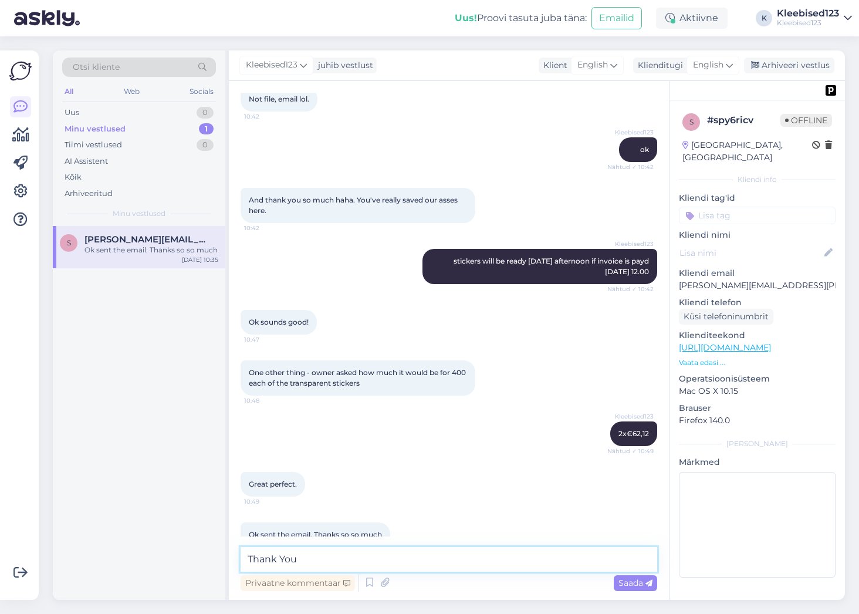
type textarea "Thank You!"
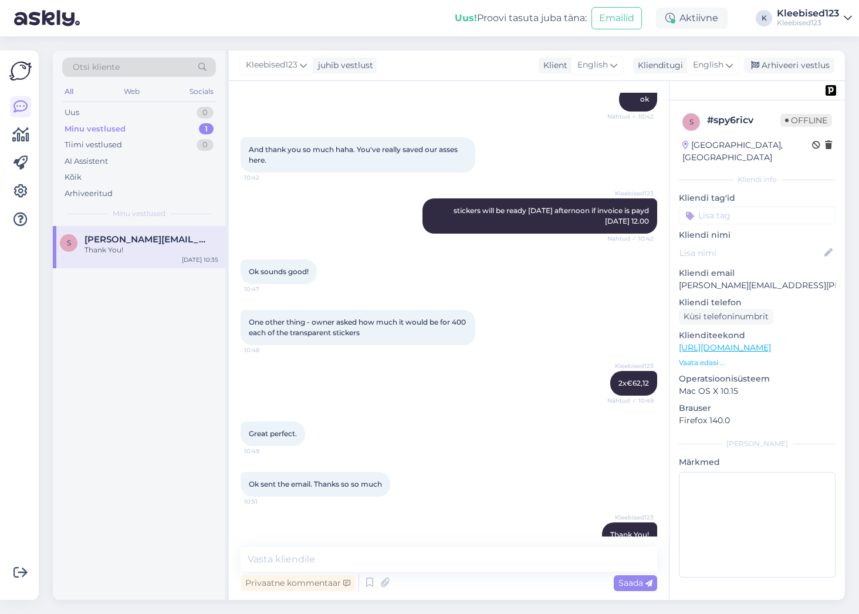
click at [422, 459] on div "Ok sent the email. Thanks so so much 10:51" at bounding box center [449, 484] width 417 height 50
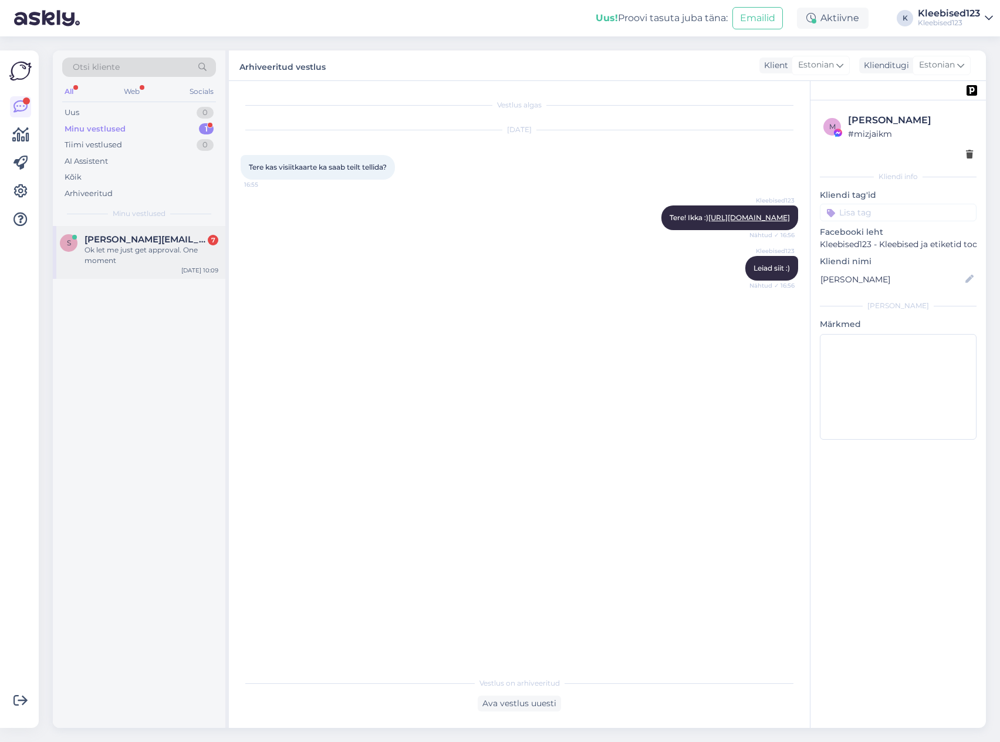
click at [140, 248] on div "Ok let me just get approval. One moment" at bounding box center [151, 255] width 134 height 21
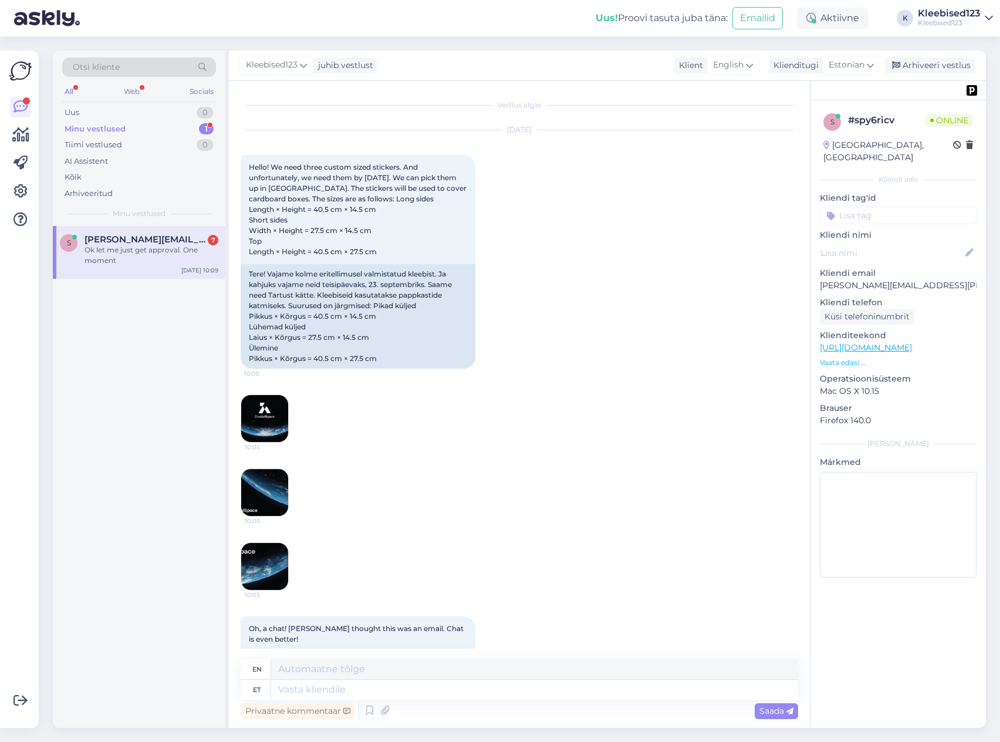
scroll to position [601, 0]
